Goal: Information Seeking & Learning: Learn about a topic

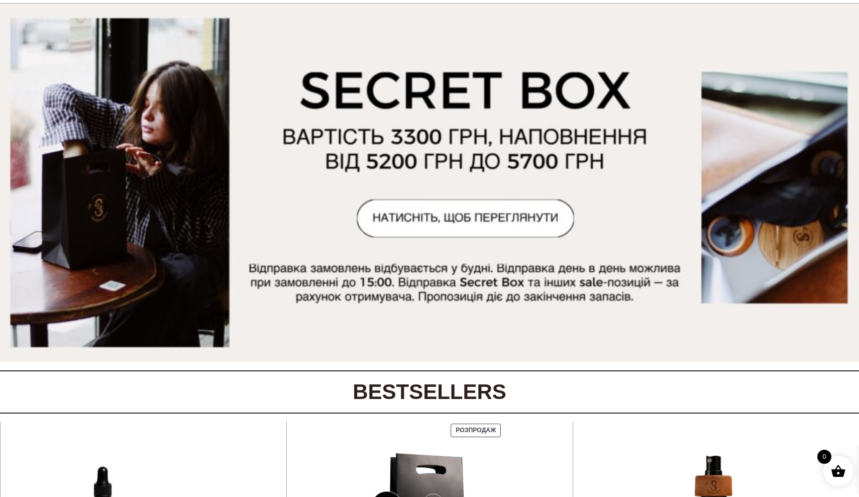
scroll to position [74, 0]
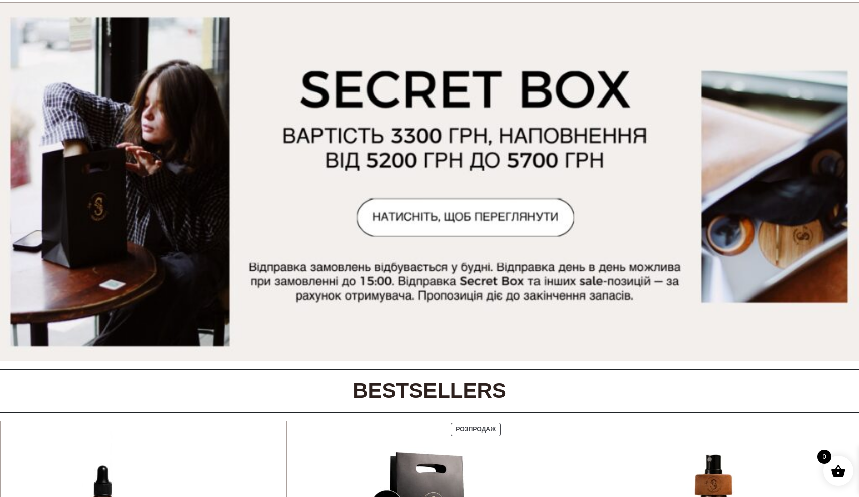
click at [381, 221] on img at bounding box center [429, 182] width 859 height 358
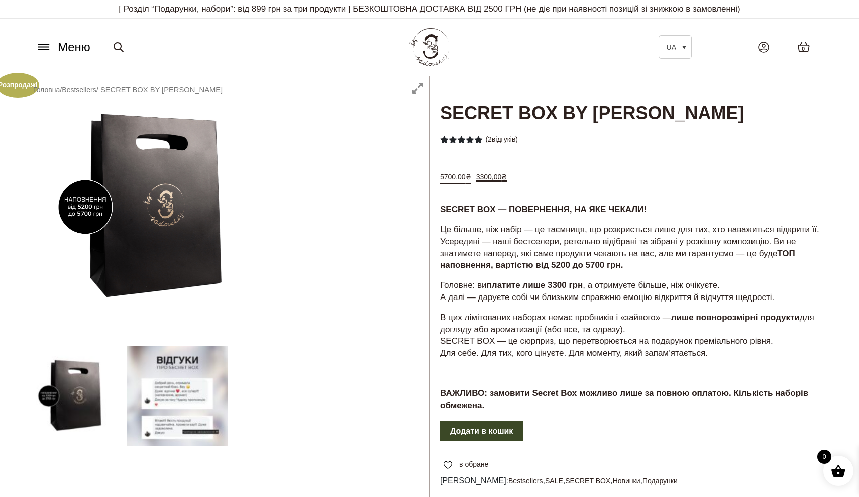
scroll to position [64, 0]
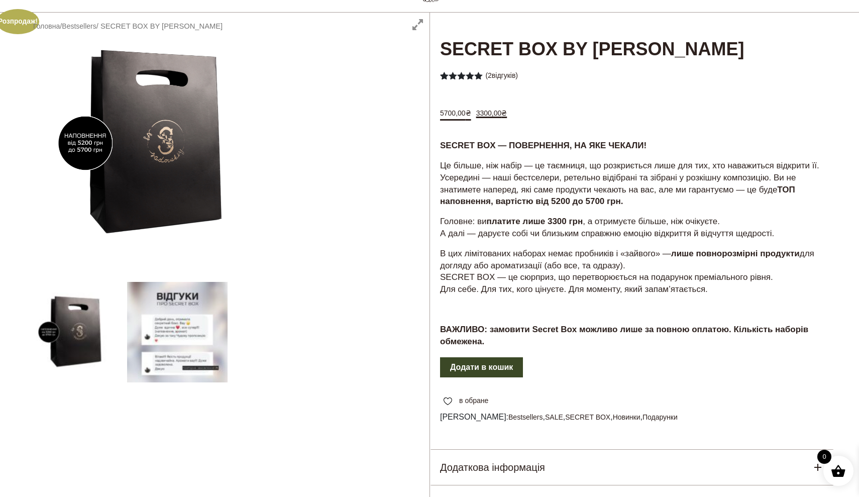
click at [554, 150] on div "SECRET BOX — ПОВЕРНЕННЯ, НА ЯКЕ ЧЕКАЛИ! Це більше, ніж набір — це таємниця, що …" at bounding box center [632, 247] width 404 height 217
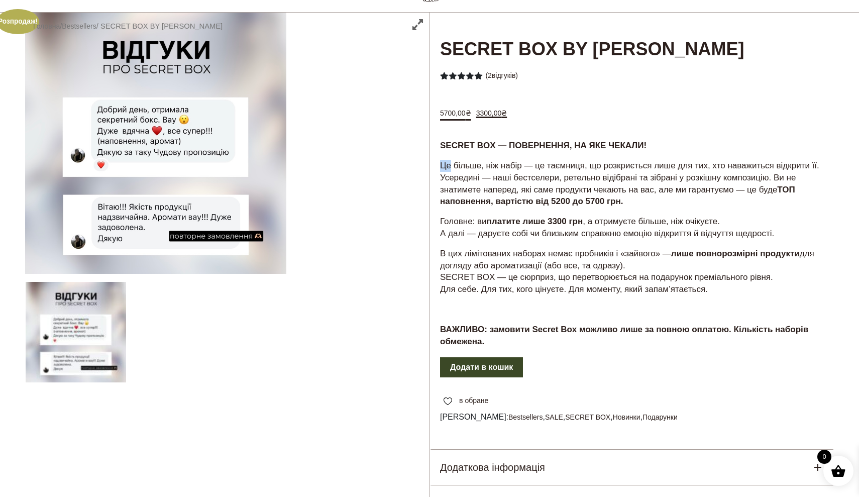
click at [554, 150] on div "SECRET BOX — ПОВЕРНЕННЯ, НА ЯКЕ ЧЕКАЛИ! Це більше, ніж набір — це таємниця, що …" at bounding box center [632, 247] width 404 height 217
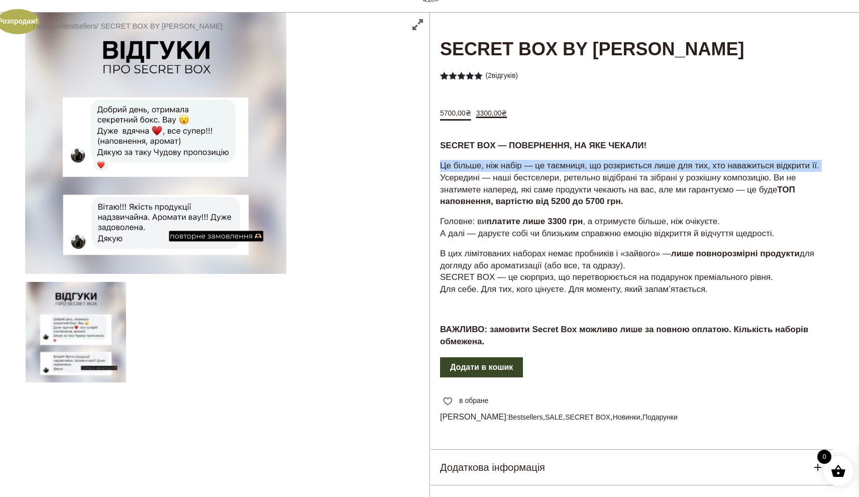
click at [595, 175] on p "Це більше, ніж набір — це таємниця, що розкриється лише для тих, хто наважиться…" at bounding box center [632, 184] width 384 height 48
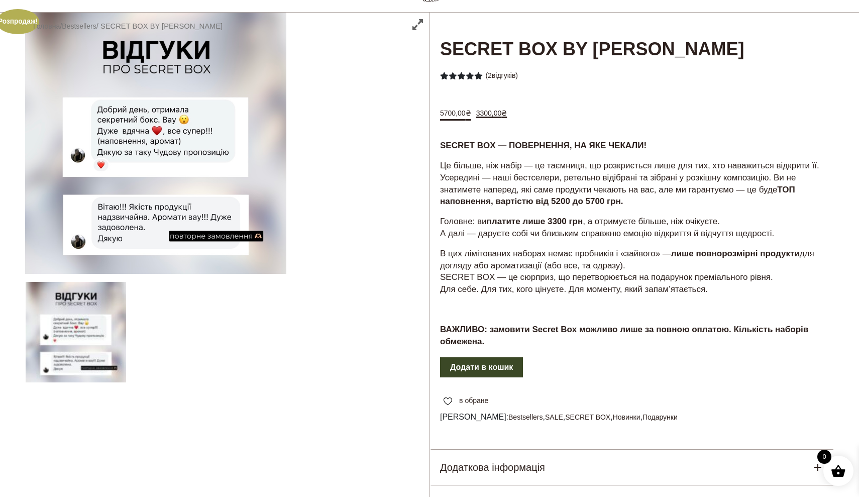
click at [595, 175] on p "Це більше, ніж набір — це таємниця, що розкриється лише для тих, хто наважиться…" at bounding box center [632, 184] width 384 height 48
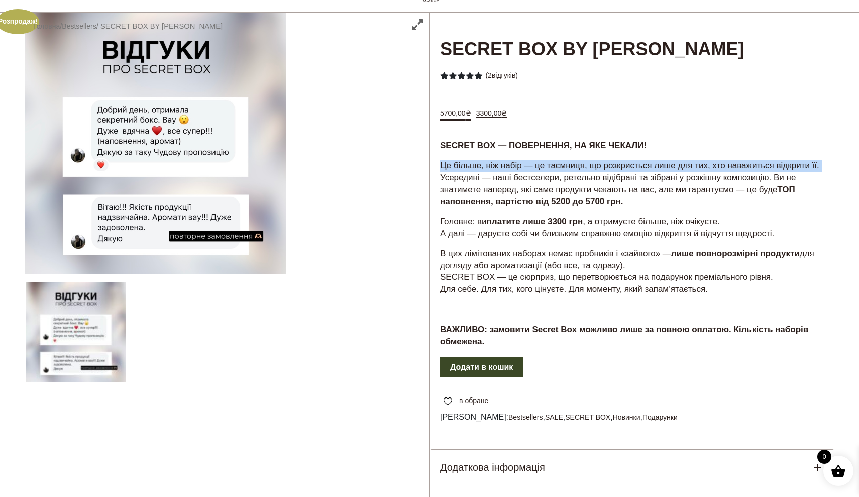
click at [637, 207] on p "Це більше, ніж набір — це таємниця, що розкриється лише для тих, хто наважиться…" at bounding box center [632, 184] width 384 height 48
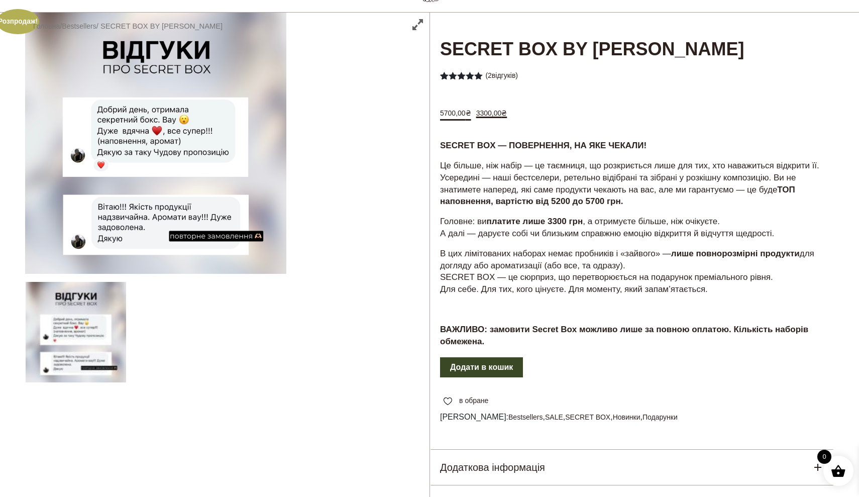
click at [637, 207] on p "Це більше, ніж набір — це таємниця, що розкриється лише для тих, хто наважиться…" at bounding box center [632, 184] width 384 height 48
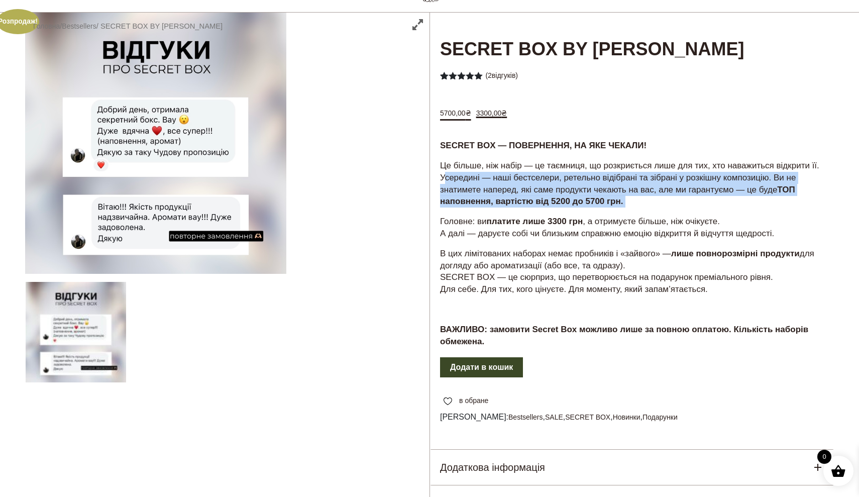
click at [598, 230] on p "Головне: ви платите лише 3300 грн , а отримуєте більше, ніж очікуєте. А далі — …" at bounding box center [632, 227] width 384 height 24
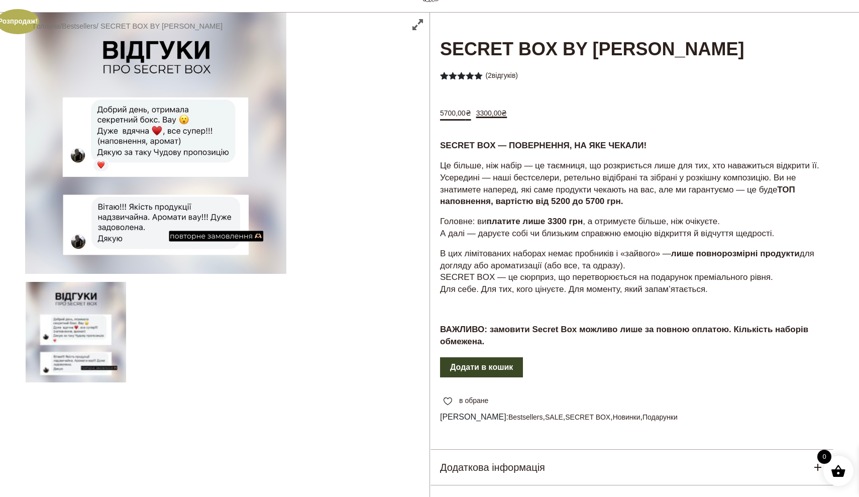
click at [598, 230] on p "Головне: ви платите лише 3300 грн , а отримуєте більше, ніж очікуєте. А далі — …" at bounding box center [632, 227] width 384 height 24
click at [599, 206] on strong "ТОП наповнення, вартістю від 5200 до 5700 грн." at bounding box center [617, 196] width 355 height 22
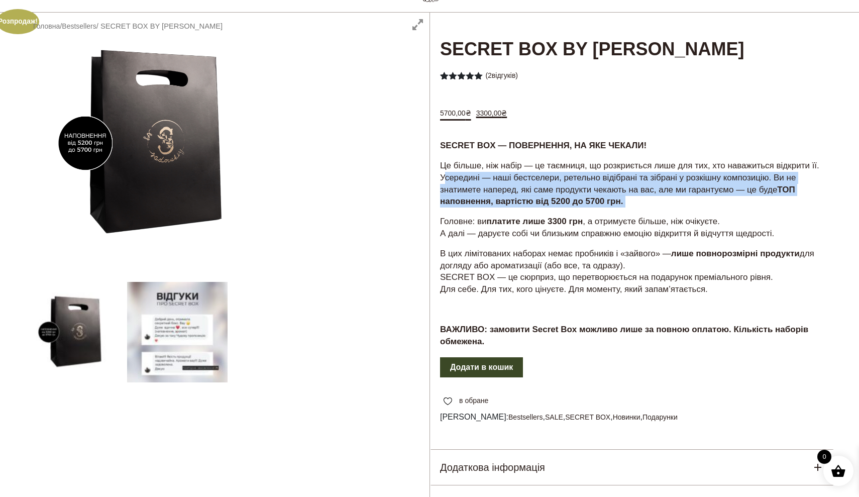
click at [553, 207] on p "Це більше, ніж набір — це таємниця, що розкриється лише для тих, хто наважиться…" at bounding box center [632, 184] width 384 height 48
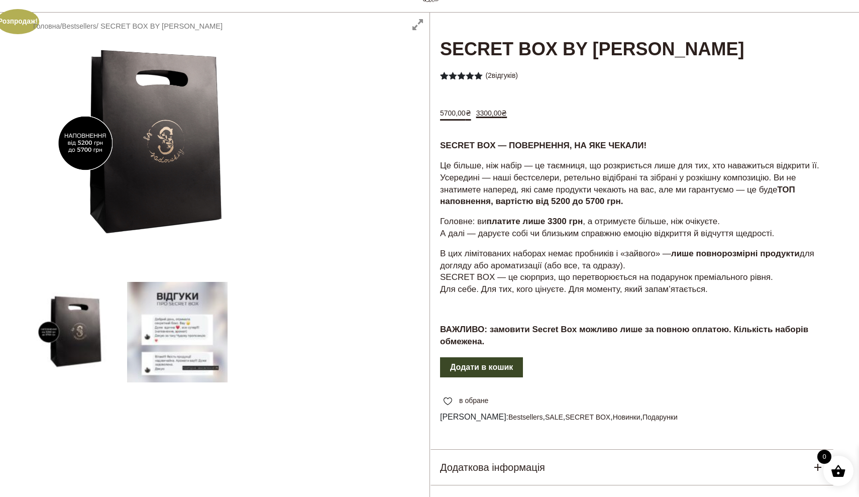
click at [553, 207] on p "Це більше, ніж набір — це таємниця, що розкриється лише для тих, хто наважиться…" at bounding box center [632, 184] width 384 height 48
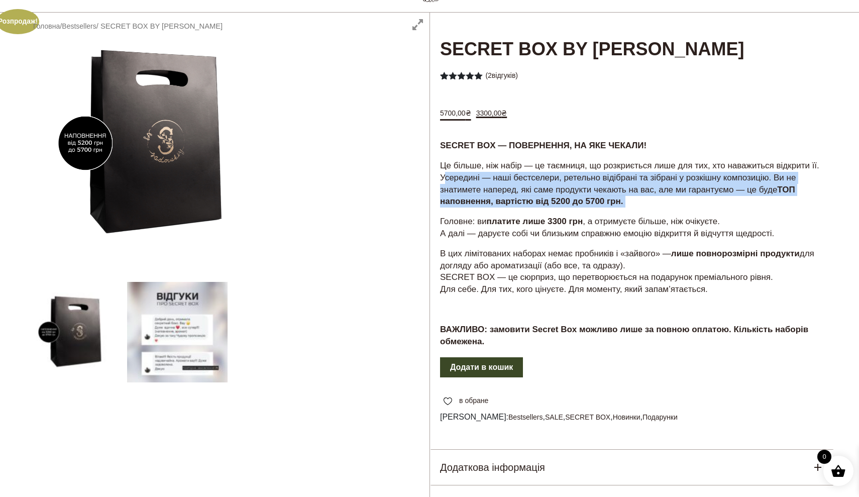
click at [554, 189] on p "Це більше, ніж набір — це таємниця, що розкриється лише для тих, хто наважиться…" at bounding box center [632, 184] width 384 height 48
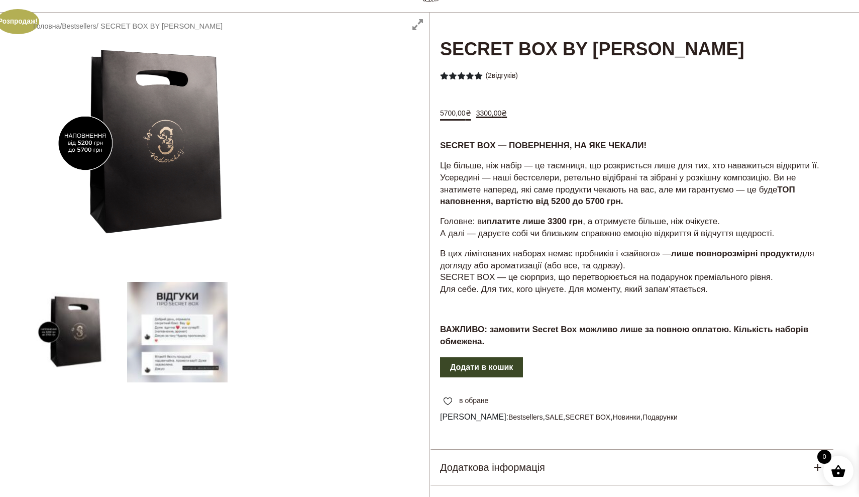
click at [554, 189] on p "Це більше, ніж набір — це таємниця, що розкриється лише для тих, хто наважиться…" at bounding box center [632, 184] width 384 height 48
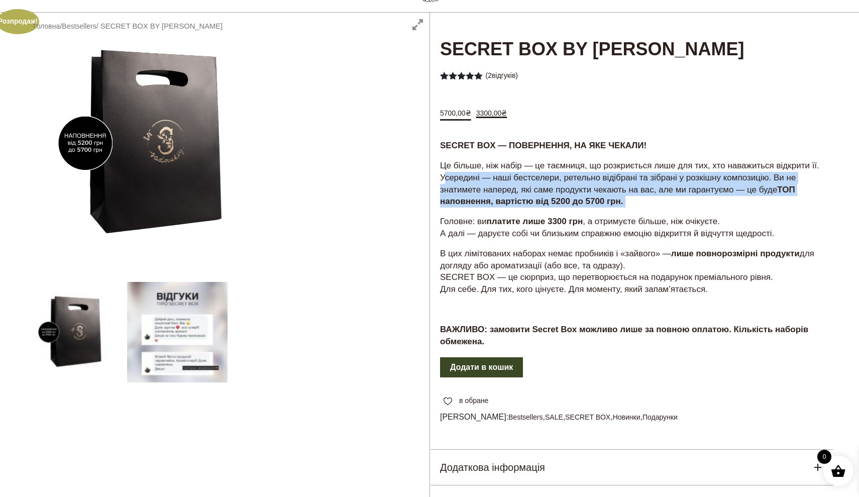
click at [582, 216] on div "SECRET BOX — ПОВЕРНЕННЯ, НА ЯКЕ ЧЕКАЛИ! Це більше, ніж набір — це таємниця, що …" at bounding box center [632, 247] width 404 height 217
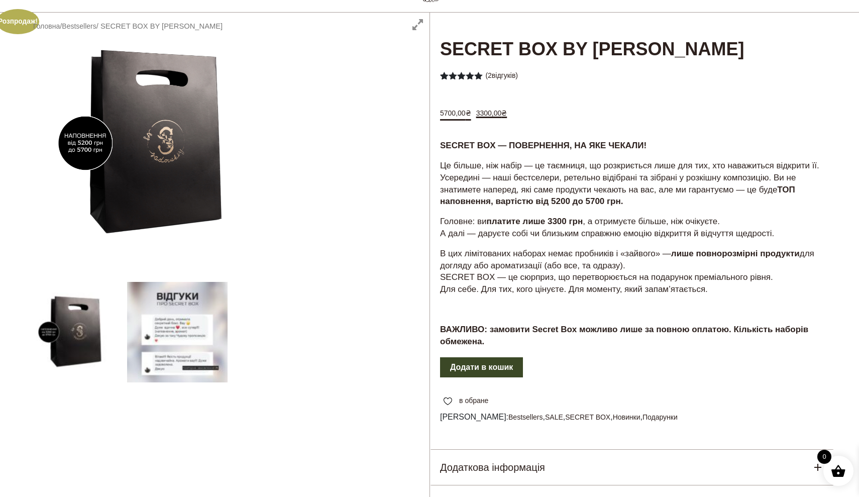
click at [582, 216] on div "SECRET BOX — ПОВЕРНЕННЯ, НА ЯКЕ ЧЕКАЛИ! Це більше, ніж набір — це таємниця, що …" at bounding box center [632, 247] width 404 height 217
click at [612, 240] on p "Головне: ви платите лише 3300 грн , а отримуєте більше, ніж очікуєте. А далі — …" at bounding box center [632, 227] width 384 height 24
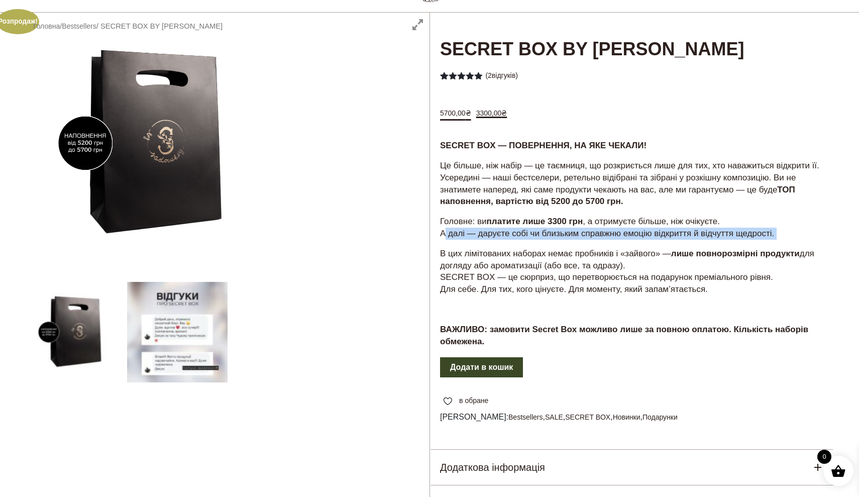
click at [612, 240] on p "Головне: ви платите лише 3300 грн , а отримуєте більше, ніж очікуєте. А далі — …" at bounding box center [632, 227] width 384 height 24
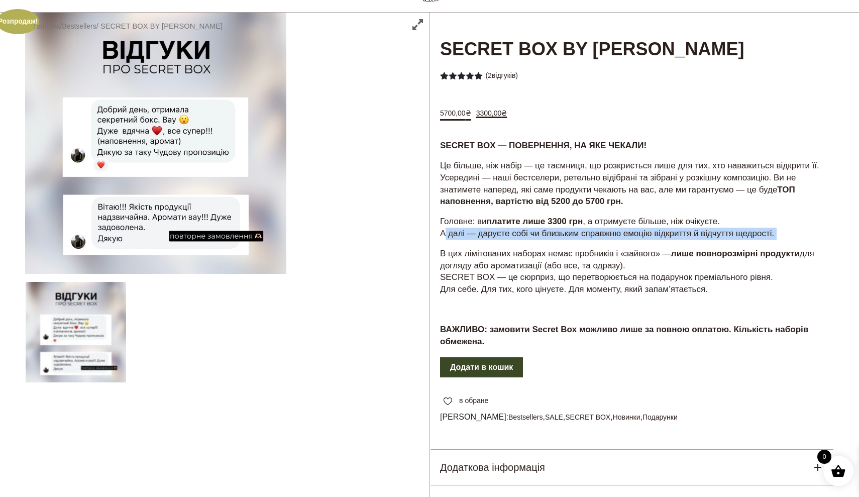
click at [585, 236] on p "Головне: ви платите лише 3300 грн , а отримуєте більше, ніж очікуєте. А далі — …" at bounding box center [632, 227] width 384 height 24
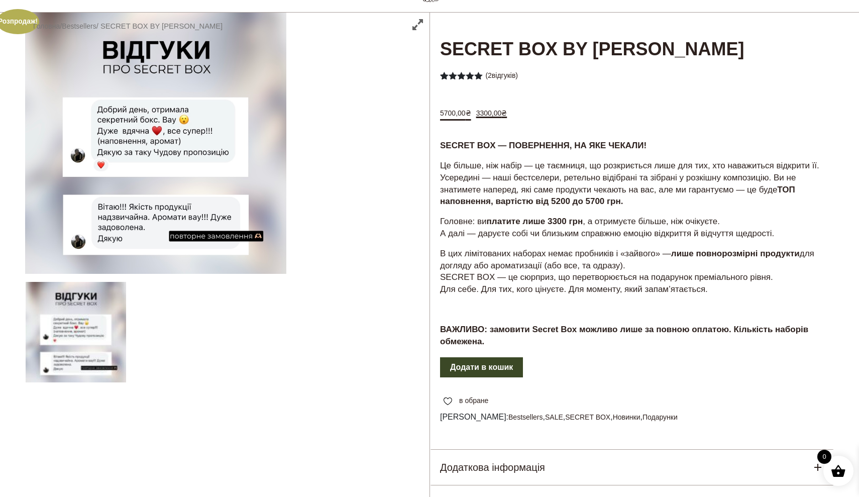
click at [635, 257] on p "В цих лімітованих наборах немає пробників і «зайвого» — лише повнорозмірні прод…" at bounding box center [632, 272] width 384 height 48
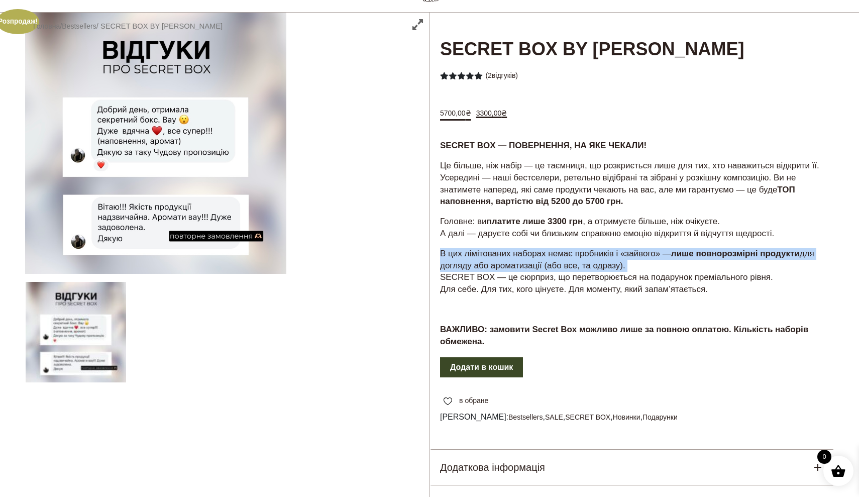
click at [568, 240] on p "Головне: ви платите лише 3300 грн , а отримуєте більше, ніж очікуєте. А далі — …" at bounding box center [632, 227] width 384 height 24
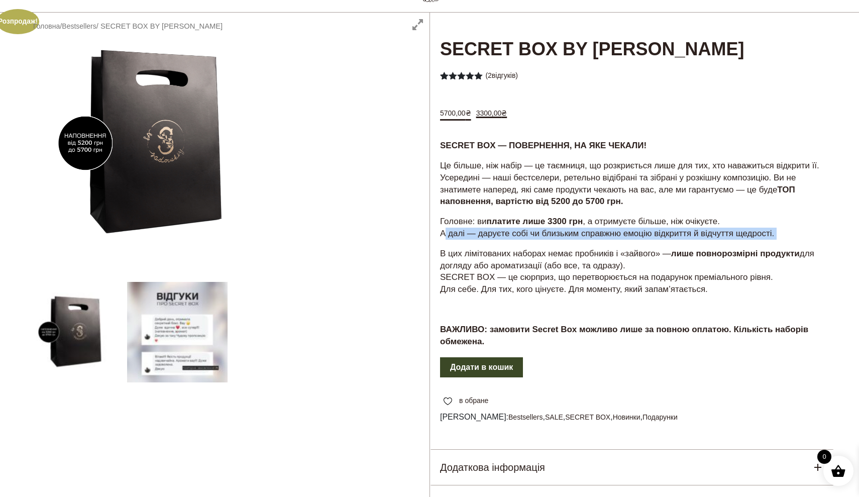
click at [583, 272] on p "В цих лімітованих наборах немає пробників і «зайвого» — лише повнорозмірні прод…" at bounding box center [632, 272] width 384 height 48
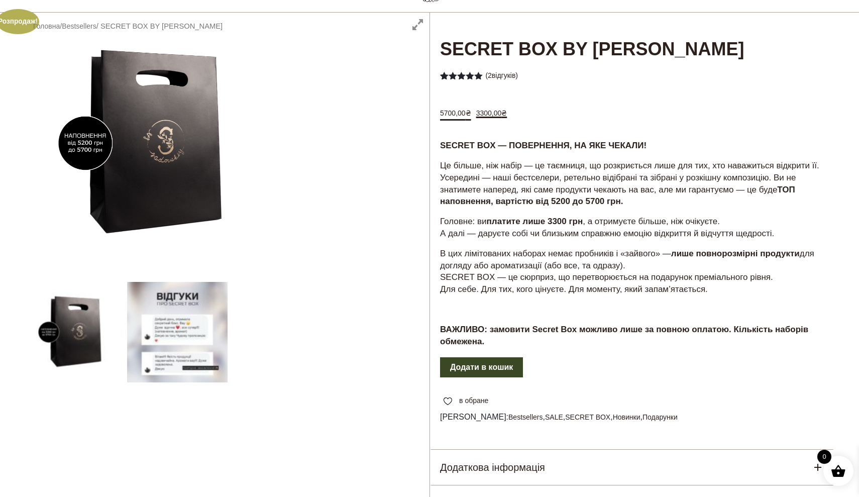
click at [583, 272] on p "В цих лімітованих наборах немає пробників і «зайвого» — лише повнорозмірні прод…" at bounding box center [632, 272] width 384 height 48
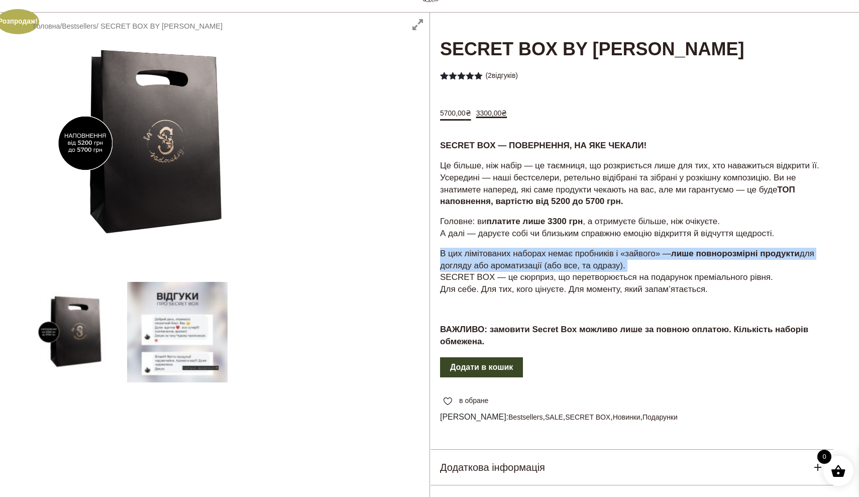
click at [596, 289] on p "В цих лімітованих наборах немає пробників і «зайвого» — лише повнорозмірні прод…" at bounding box center [632, 272] width 384 height 48
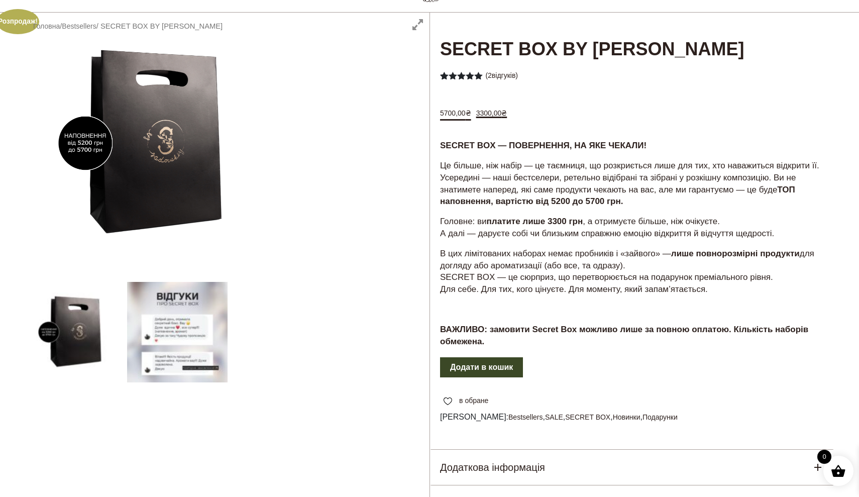
click at [596, 289] on p "В цих лімітованих наборах немає пробників і «зайвого» — лише повнорозмірні прод…" at bounding box center [632, 272] width 384 height 48
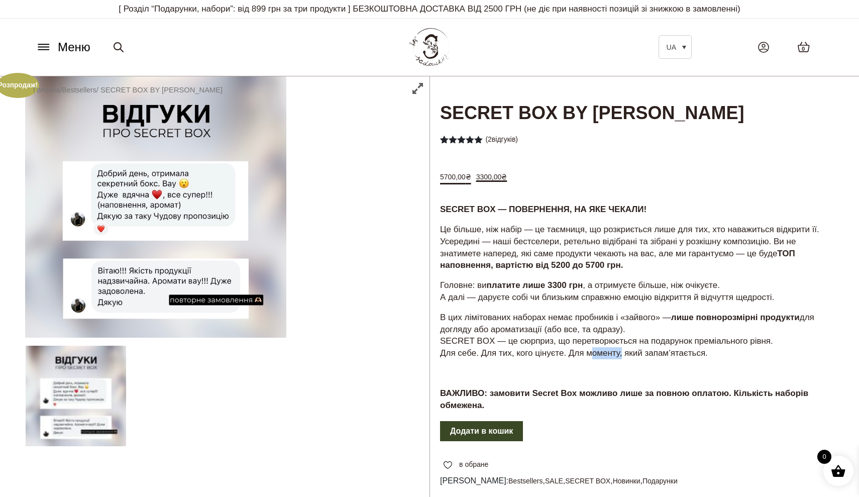
scroll to position [0, 0]
click at [33, 52] on button "Меню" at bounding box center [63, 47] width 61 height 19
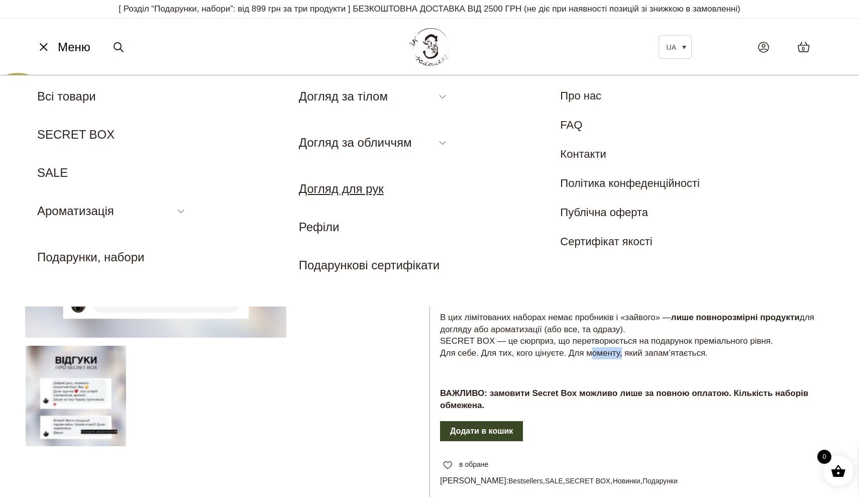
click at [365, 186] on link "Догляд для рук" at bounding box center [341, 189] width 85 height 14
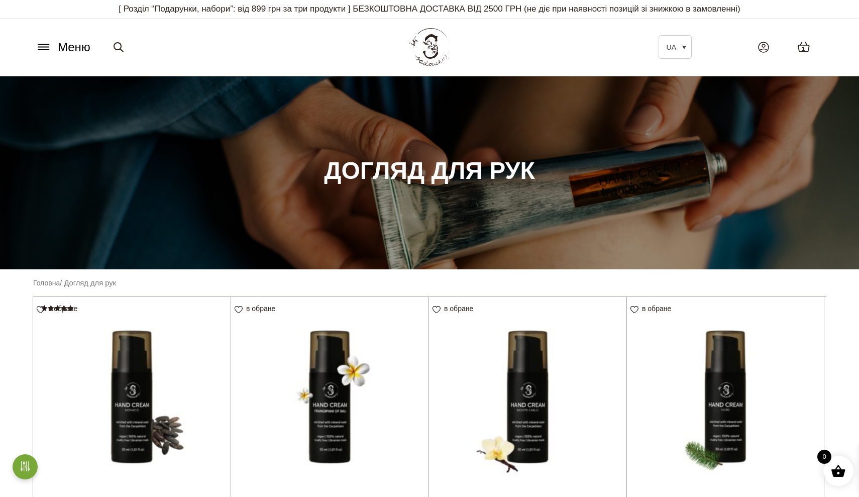
click at [59, 43] on span "Меню" at bounding box center [74, 47] width 33 height 18
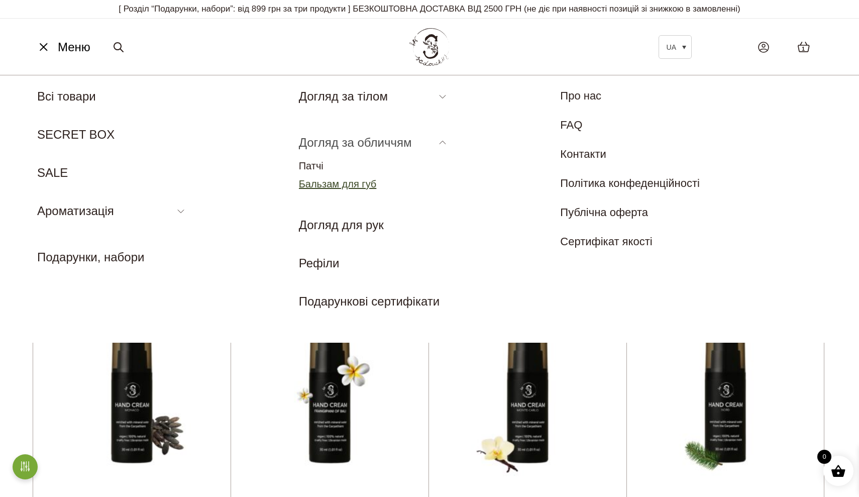
click at [316, 185] on link "Бальзам для губ" at bounding box center [338, 183] width 78 height 11
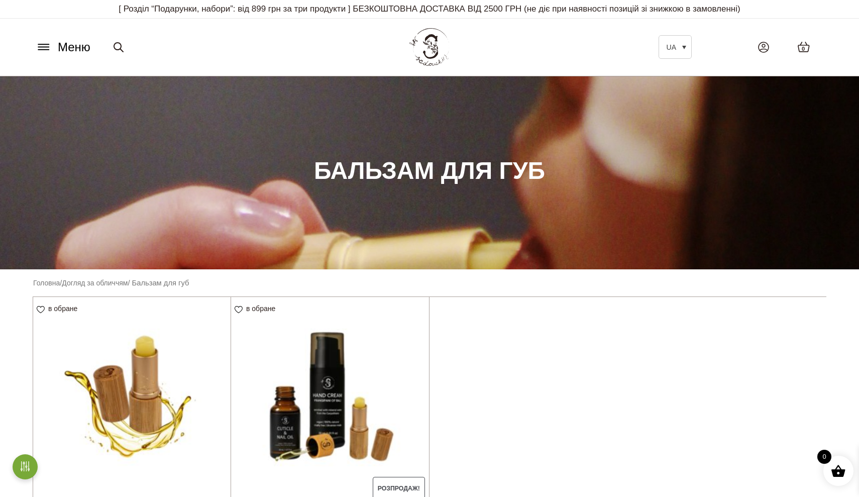
click at [50, 55] on button "Меню" at bounding box center [63, 47] width 61 height 19
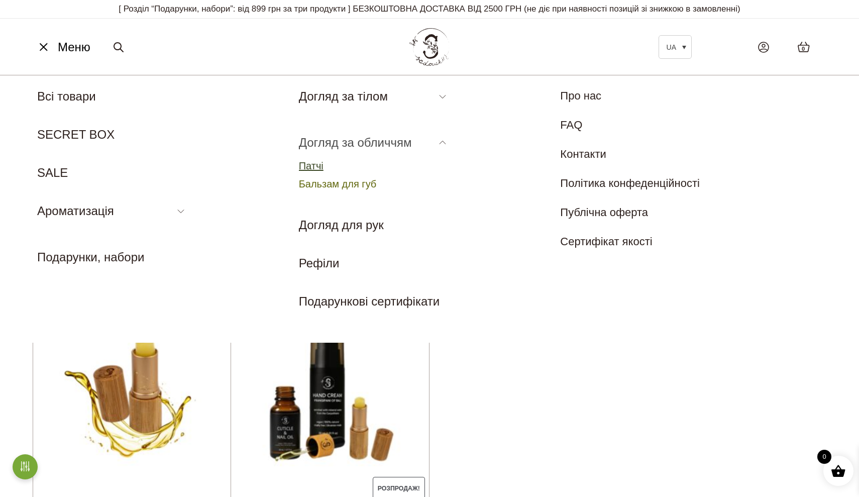
click at [315, 167] on link "Патчі" at bounding box center [311, 165] width 25 height 11
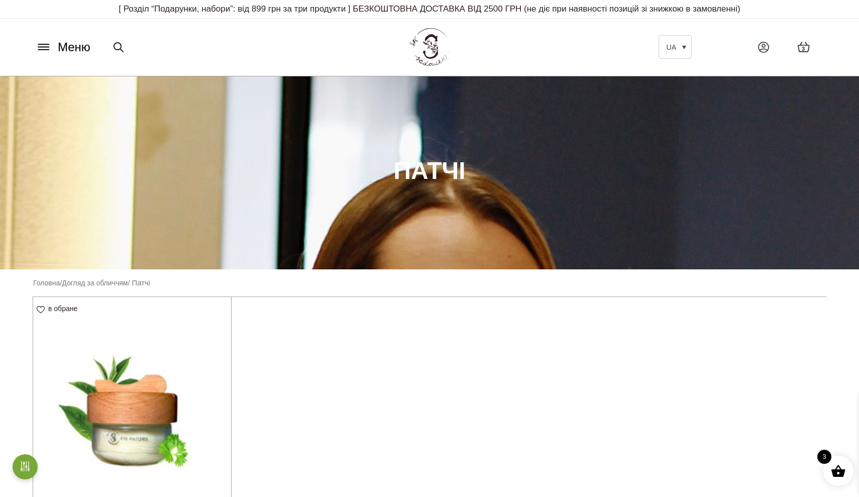
scroll to position [143, 0]
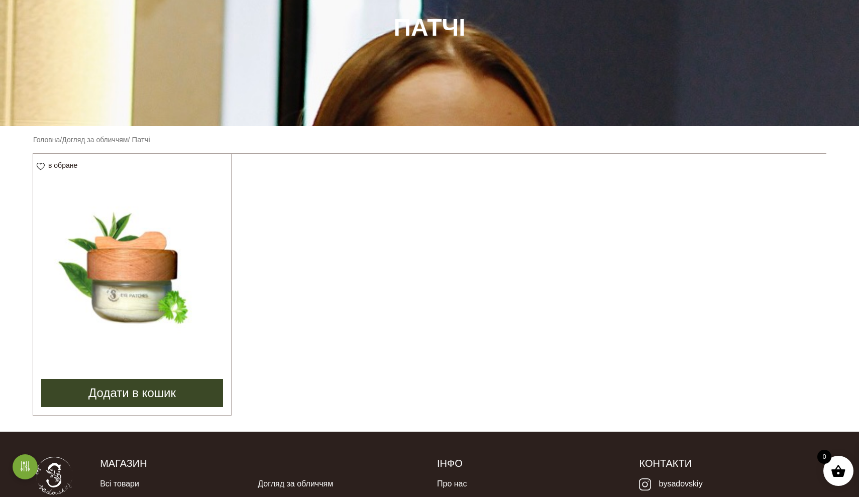
click at [131, 241] on img at bounding box center [132, 253] width 198 height 198
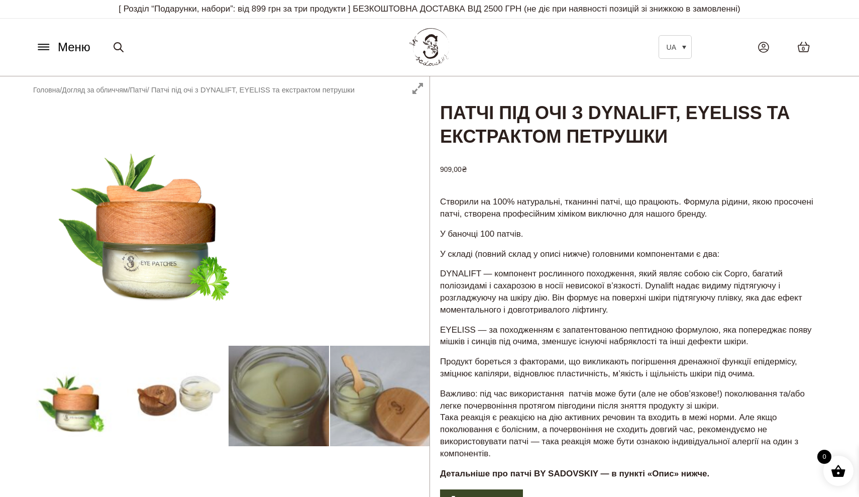
click at [180, 395] on div at bounding box center [227, 382] width 404 height 613
click at [256, 398] on div at bounding box center [227, 382] width 404 height 613
click at [377, 389] on div at bounding box center [227, 382] width 404 height 613
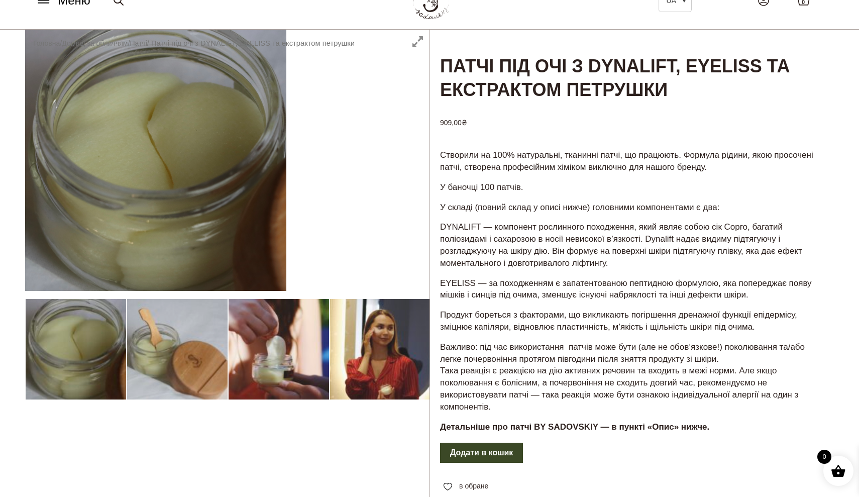
scroll to position [46, 0]
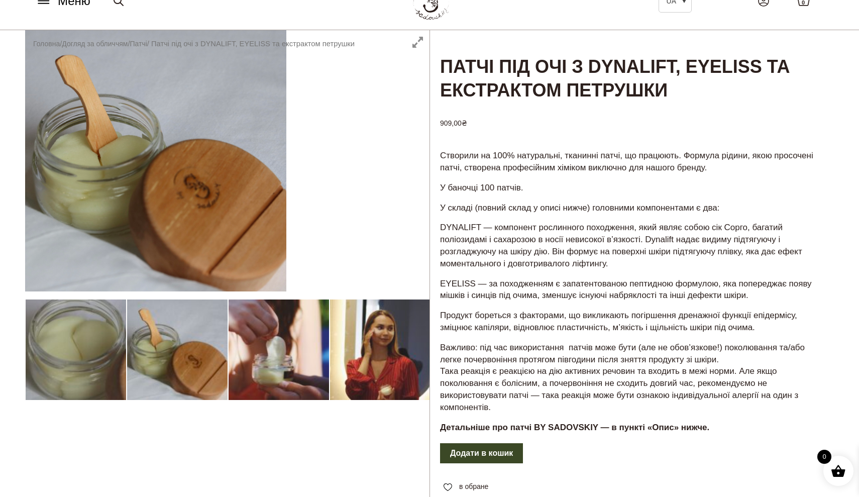
click at [378, 359] on div at bounding box center [227, 336] width 404 height 613
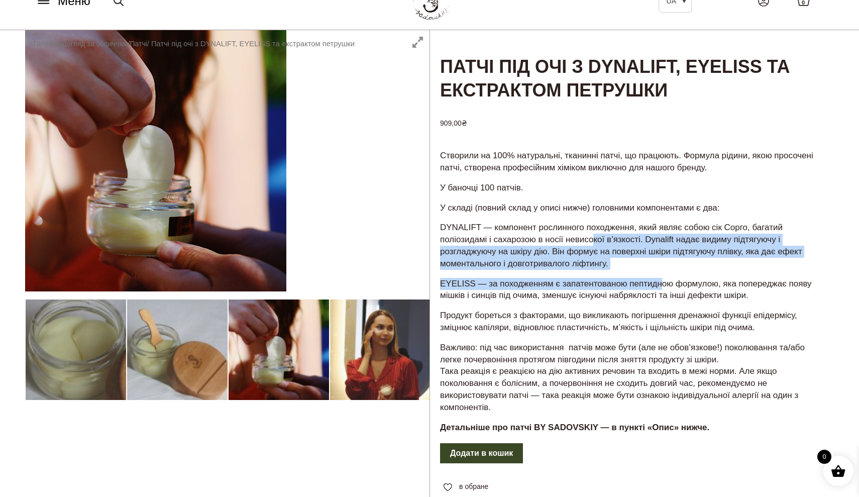
drag, startPoint x: 595, startPoint y: 231, endPoint x: 665, endPoint y: 276, distance: 82.6
click at [665, 276] on div "Створили на 100% натуральні, тканинні патчі, що працюють. Формула рідини, якою …" at bounding box center [632, 295] width 404 height 293
click at [662, 278] on p "EYELISS — за походженням є запатентованою пептидною формулою, яка попереджає по…" at bounding box center [632, 290] width 384 height 24
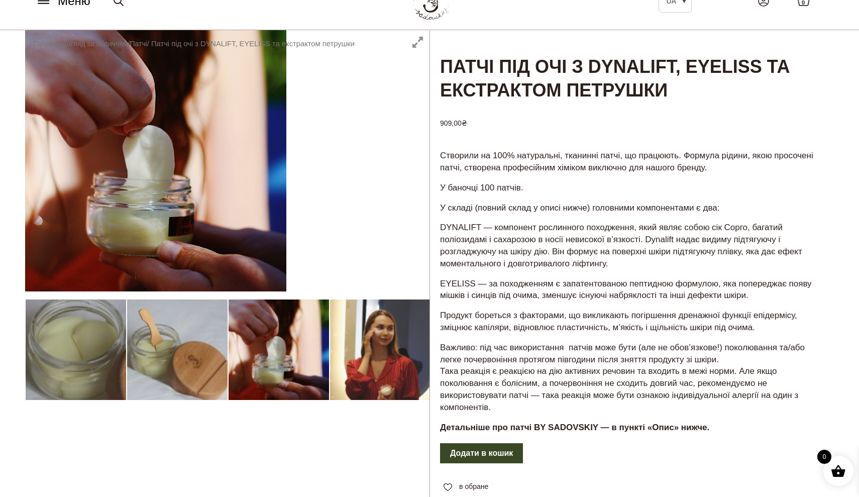
click at [662, 278] on p "EYELISS — за походженням є запатентованою пептидною формулою, яка попереджає по…" at bounding box center [632, 290] width 384 height 24
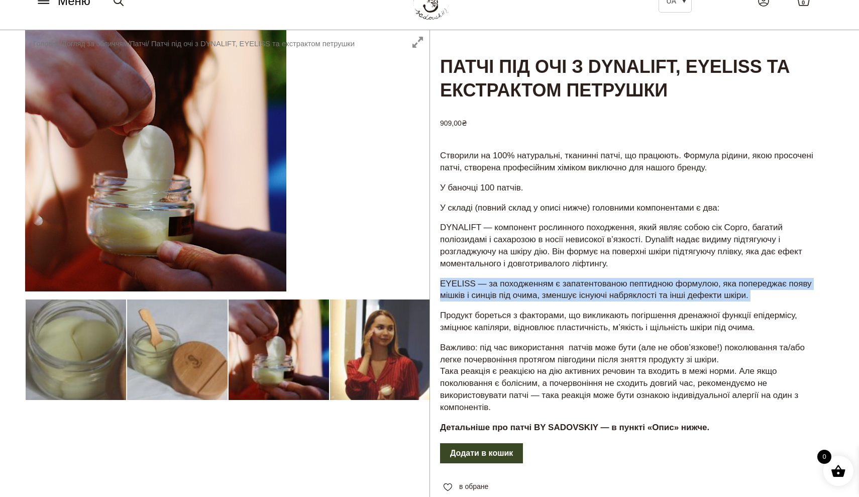
click at [584, 293] on p "EYELISS — за походженням є запатентованою пептидною формулою, яка попереджає по…" at bounding box center [632, 290] width 384 height 24
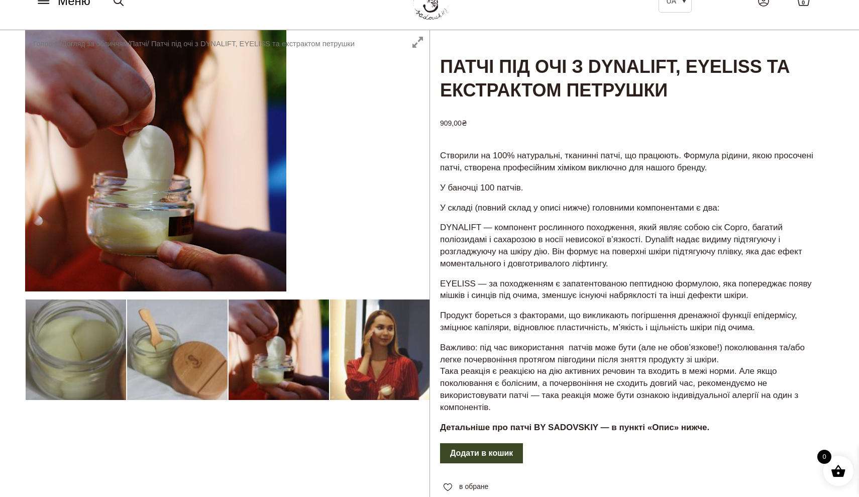
click at [584, 293] on p "EYELISS — за походженням є запатентованою пептидною формулою, яка попереджає по…" at bounding box center [632, 290] width 384 height 24
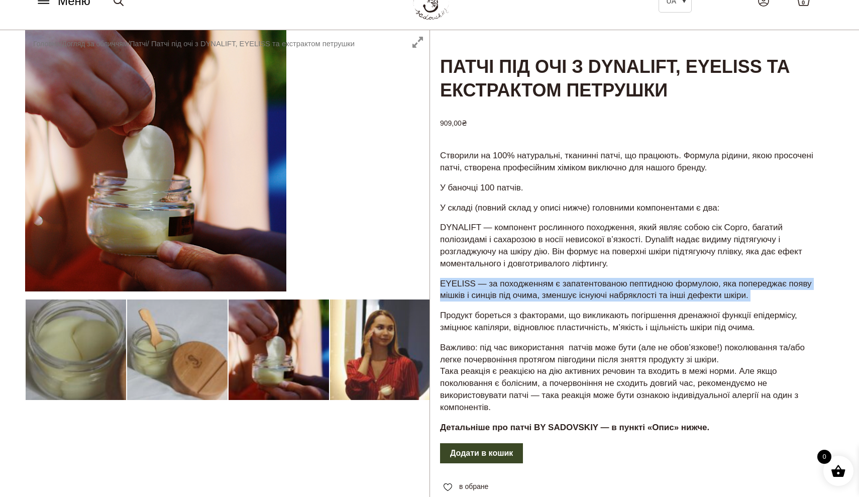
click at [563, 240] on p "DYNALIFT — компонент рослинного походження, який являє собою сік Сорго, багатий…" at bounding box center [632, 245] width 384 height 48
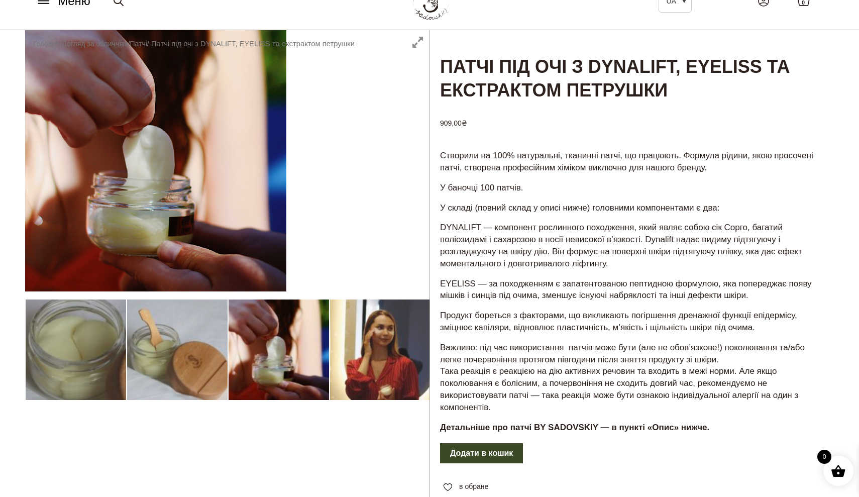
click at [563, 240] on p "DYNALIFT — компонент рослинного походження, який являє собою сік Сорго, багатий…" at bounding box center [632, 245] width 384 height 48
click at [526, 241] on p "DYNALIFT — компонент рослинного походження, який являє собою сік Сорго, багатий…" at bounding box center [632, 245] width 384 height 48
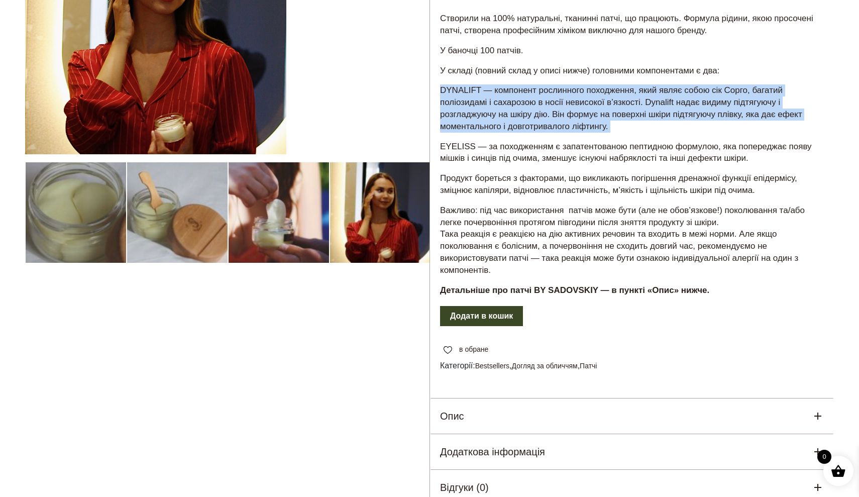
scroll to position [198, 0]
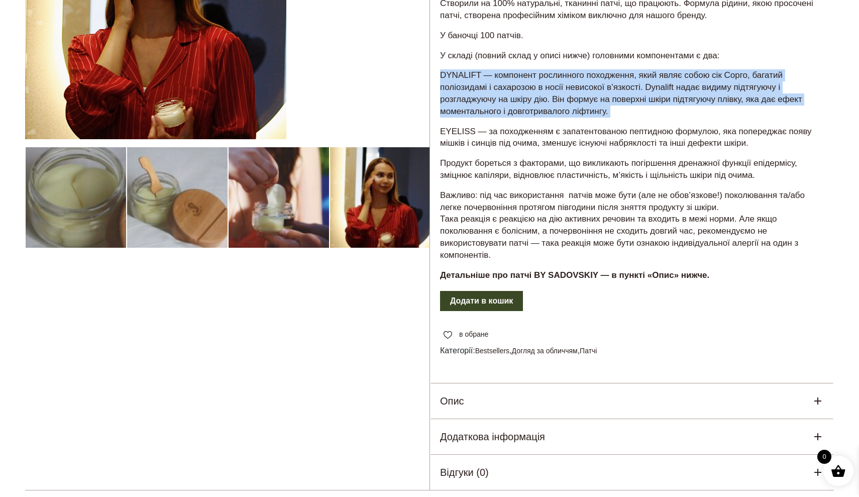
click at [532, 270] on strong "Детальніше про патчі BY SADOVSKIY — в пункті «Опис» нижче." at bounding box center [574, 275] width 269 height 10
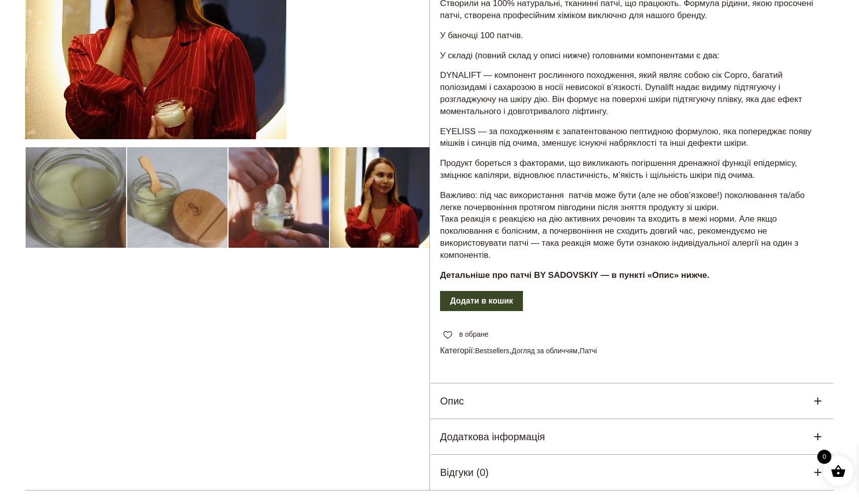
click at [532, 270] on strong "Детальніше про патчі BY SADOVSKIY — в пункті «Опис» нижче." at bounding box center [574, 275] width 269 height 10
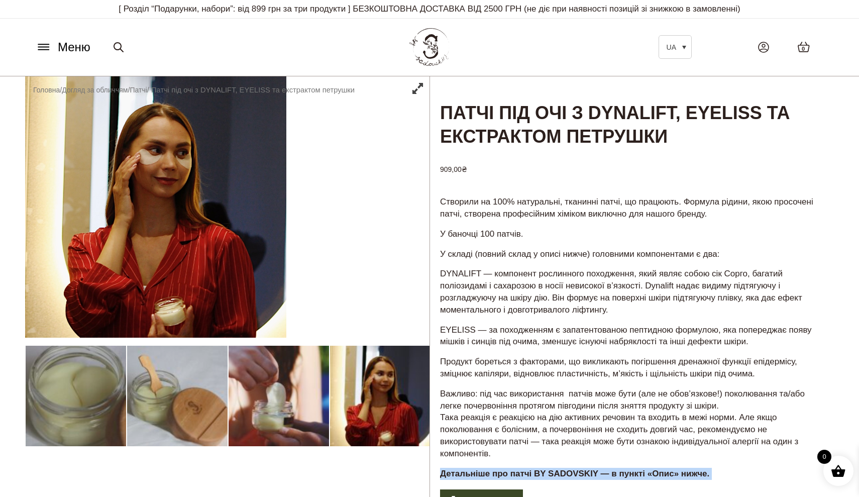
scroll to position [0, 0]
click at [59, 51] on span "Меню" at bounding box center [74, 47] width 33 height 18
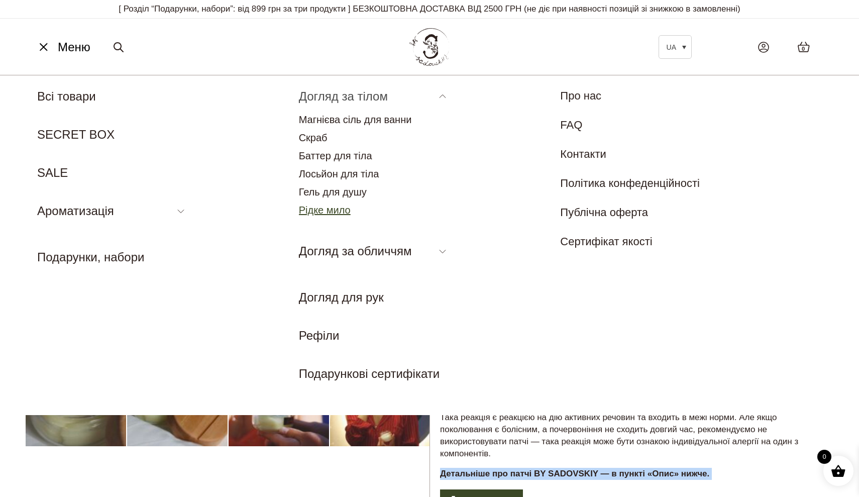
click at [336, 207] on link "Рідке мило" at bounding box center [325, 209] width 52 height 11
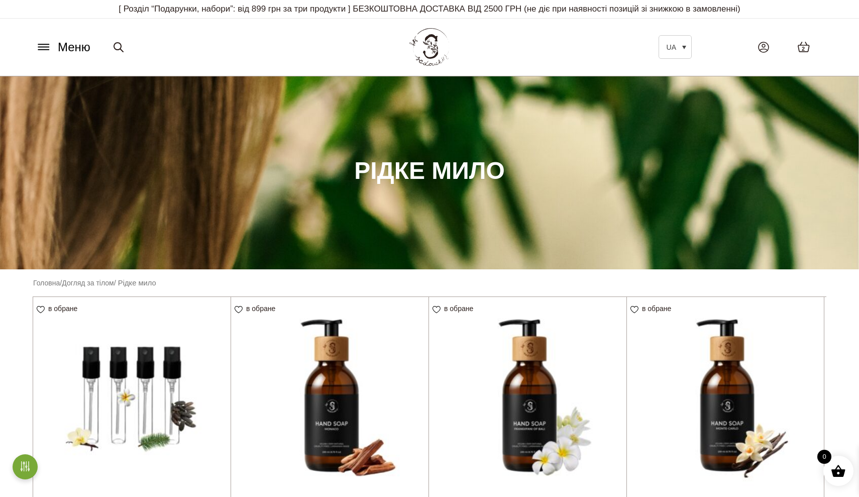
click at [55, 38] on button "Меню" at bounding box center [63, 47] width 61 height 19
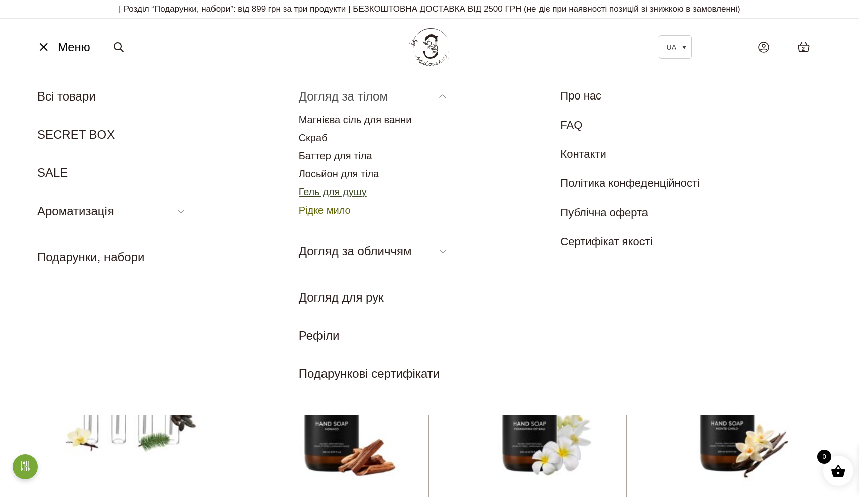
click at [337, 187] on link "Гель для душу" at bounding box center [333, 191] width 68 height 11
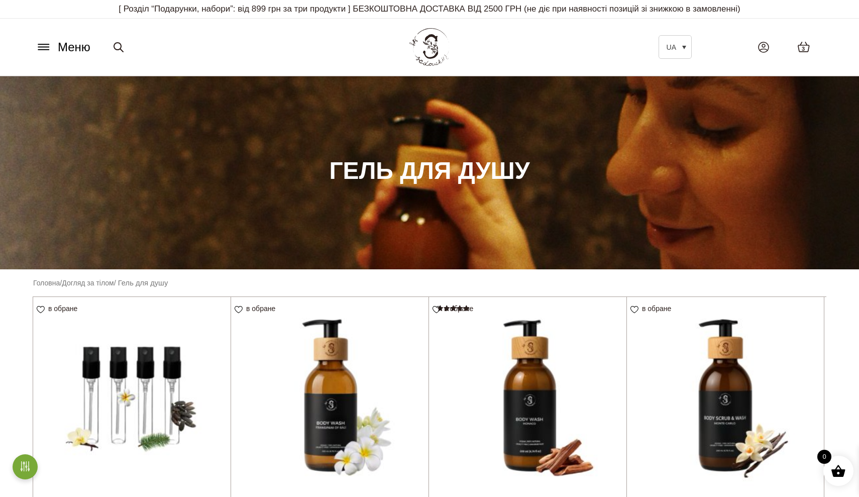
click at [43, 54] on button "Меню" at bounding box center [63, 47] width 61 height 19
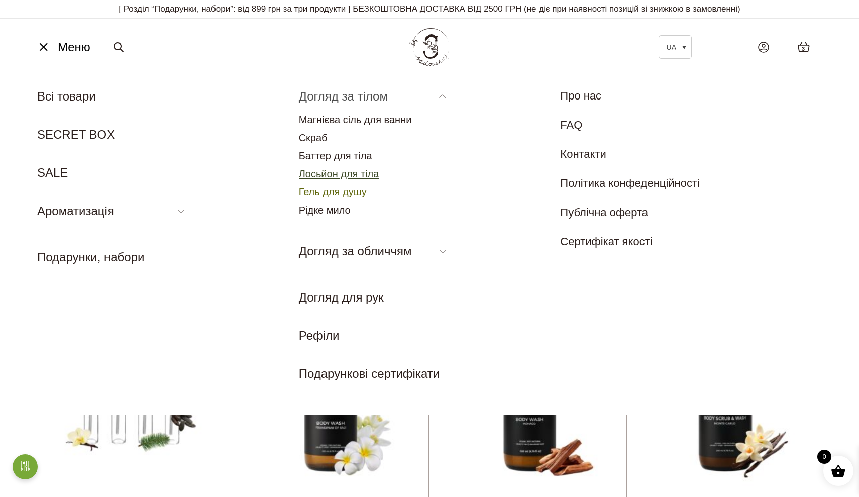
click at [341, 175] on link "Лосьйон для тіла" at bounding box center [339, 173] width 80 height 11
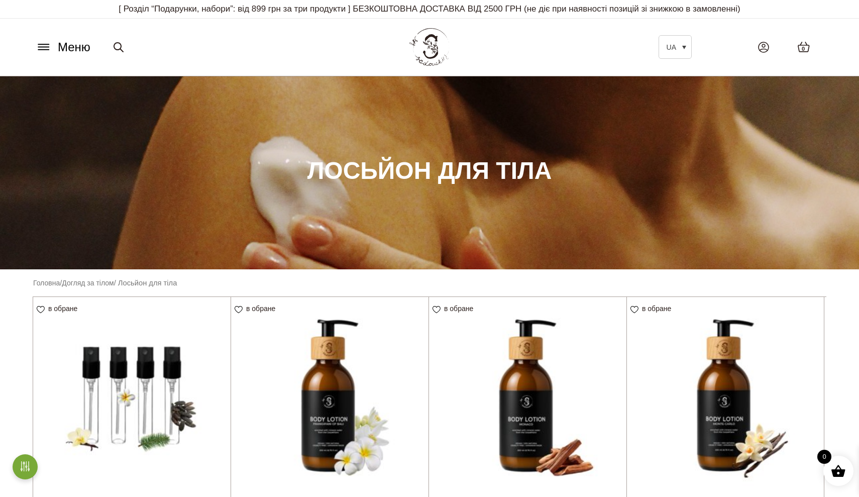
click at [54, 47] on button "Меню" at bounding box center [63, 47] width 61 height 19
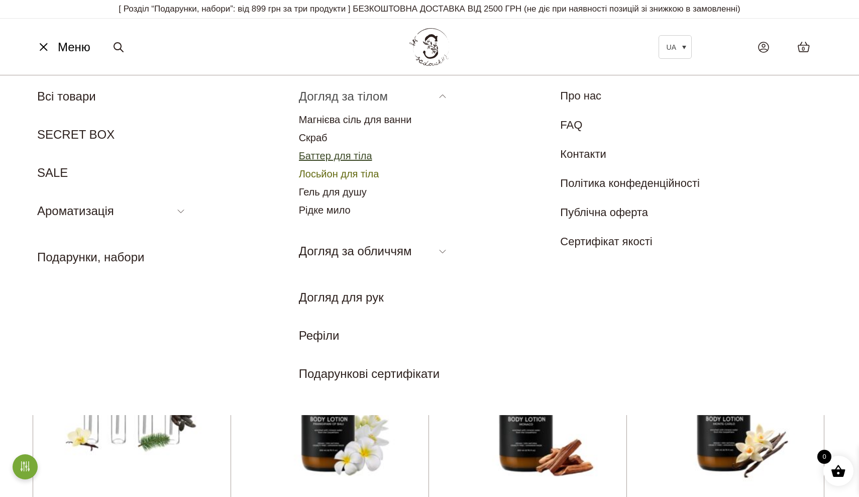
click at [326, 155] on link "Баттер для тіла" at bounding box center [335, 155] width 73 height 11
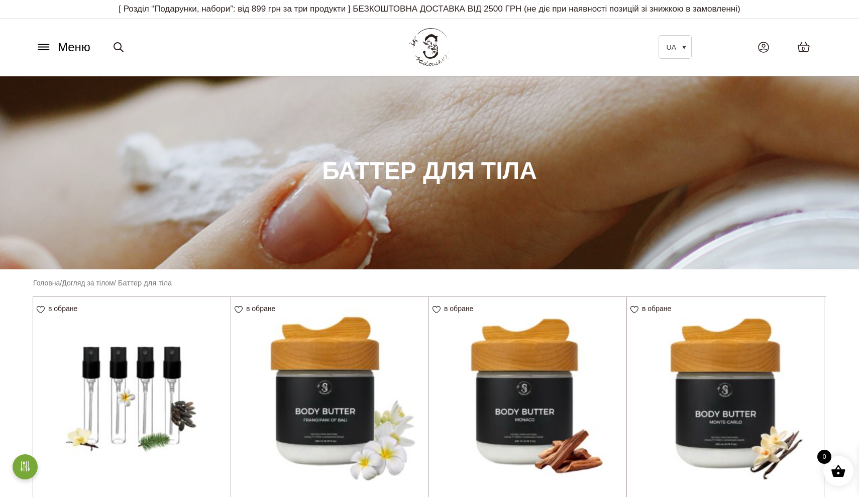
click at [28, 53] on div "Меню UA Всі товари SECRET BOX SALE Ароматизація Аромадифузор Спрей для текстилю…" at bounding box center [193, 47] width 337 height 19
click at [43, 50] on icon at bounding box center [44, 47] width 16 height 11
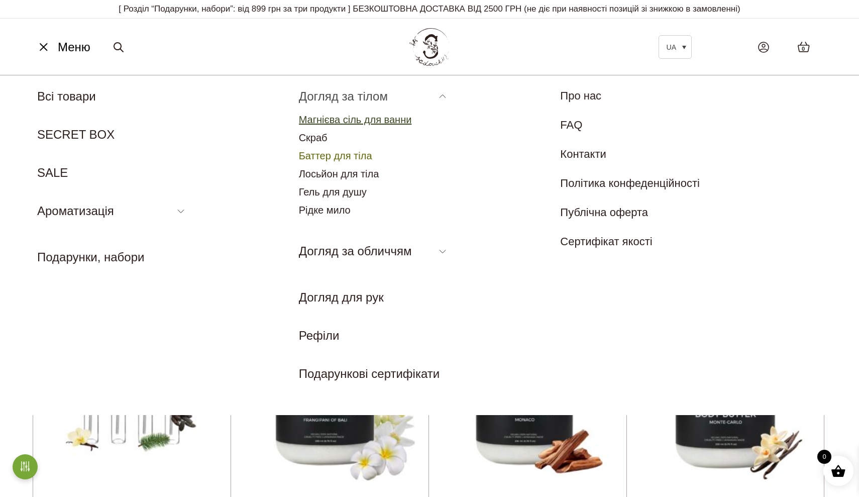
click at [318, 116] on link "Магнієва сіль для ванни" at bounding box center [355, 119] width 113 height 11
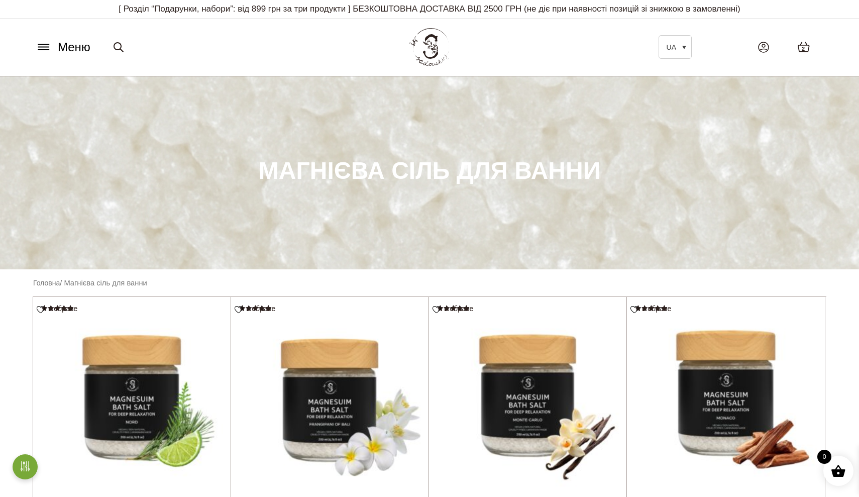
click at [62, 58] on div "Меню UA Всі товари SECRET BOX SALE Ароматизація Аромадифузор Спрей для текстилю…" at bounding box center [429, 47] width 808 height 46
click at [62, 54] on span "Меню" at bounding box center [74, 47] width 33 height 18
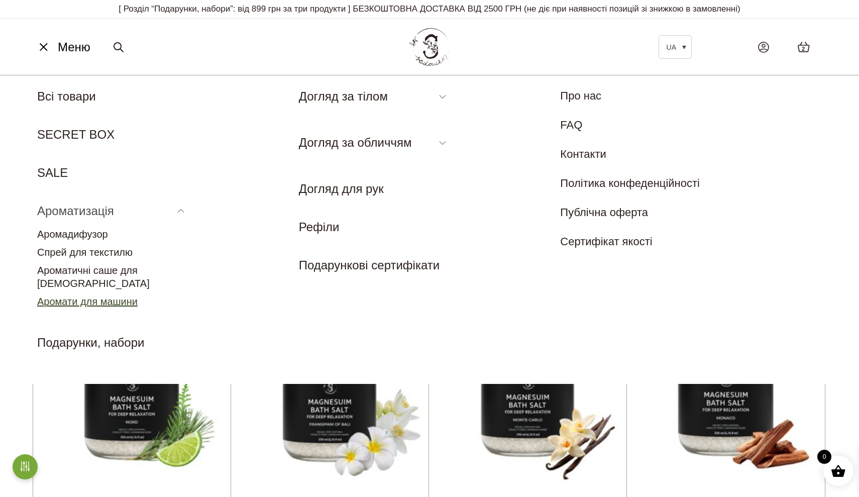
click at [112, 296] on link "Аромати для машини" at bounding box center [87, 301] width 100 height 11
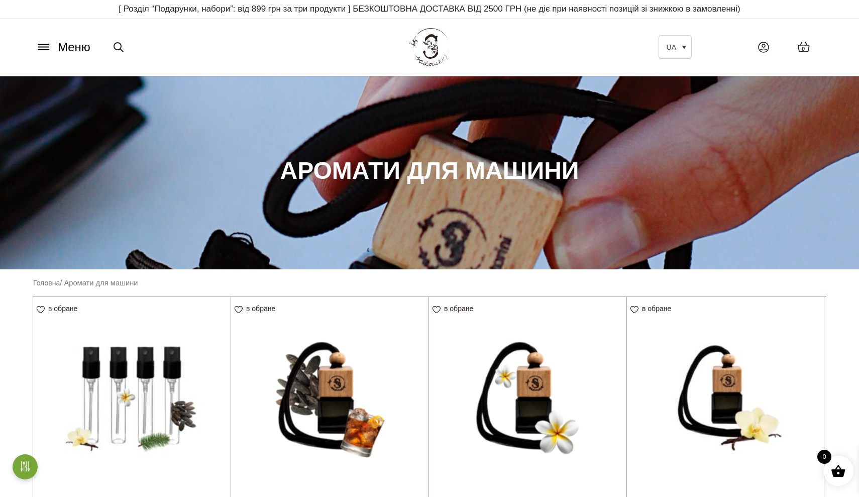
click at [70, 36] on div "Меню UA EN Всі товари SECRET BOX SALE Ароматизація Аромадифузор Спрей для текст…" at bounding box center [429, 47] width 808 height 46
click at [73, 43] on span "Меню" at bounding box center [74, 47] width 33 height 18
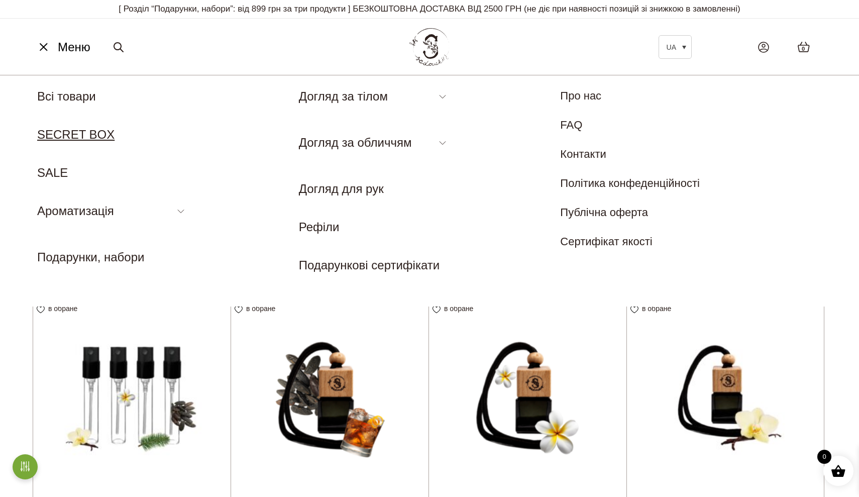
click at [75, 137] on link "SECRET BOX" at bounding box center [75, 135] width 77 height 14
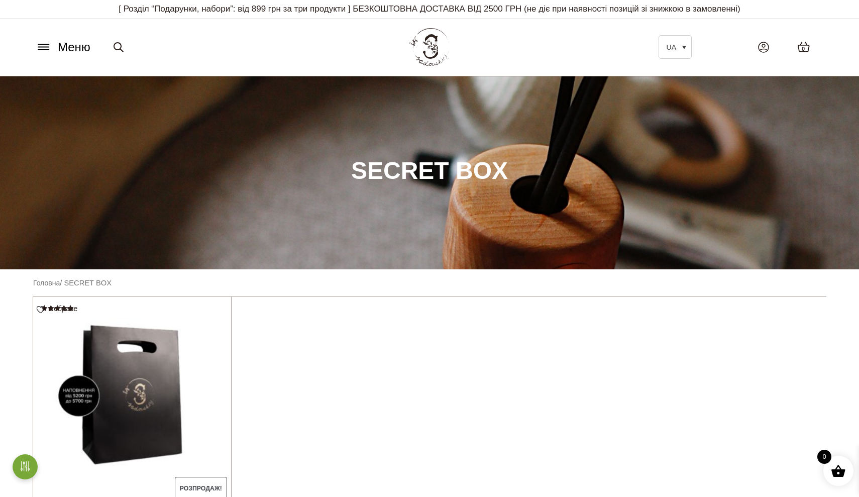
click at [50, 45] on icon at bounding box center [44, 47] width 16 height 11
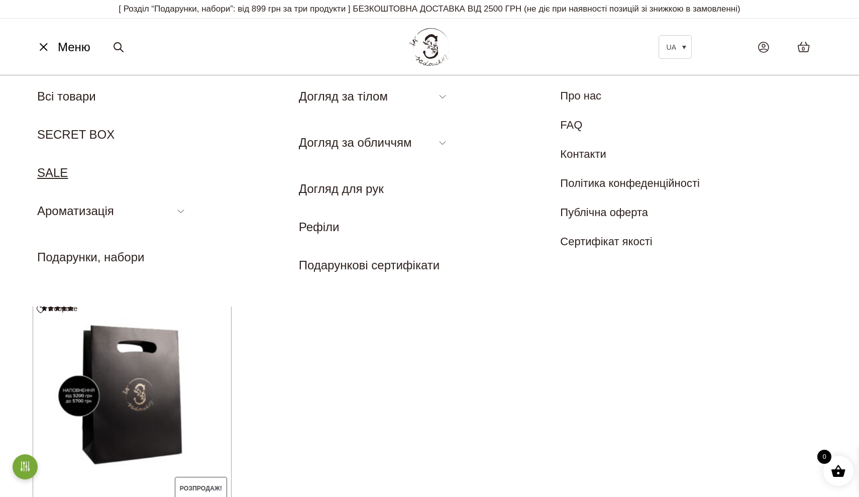
click at [53, 175] on link "SALE" at bounding box center [52, 173] width 31 height 14
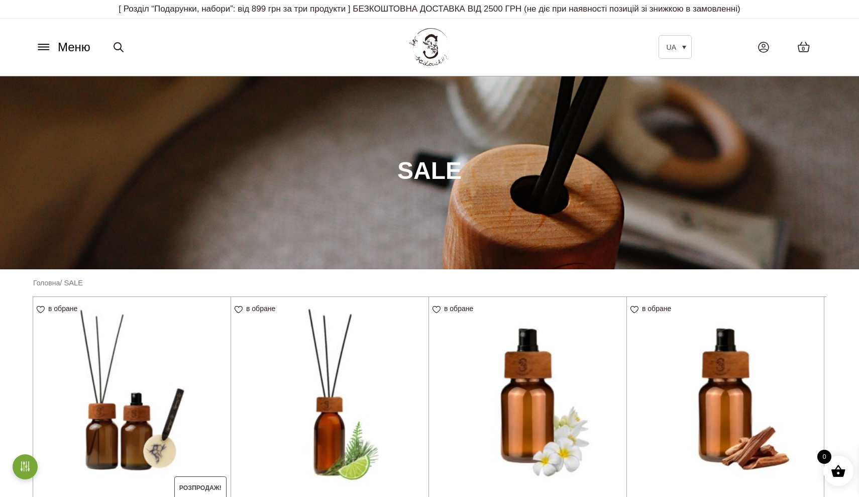
click at [51, 51] on icon at bounding box center [44, 47] width 16 height 11
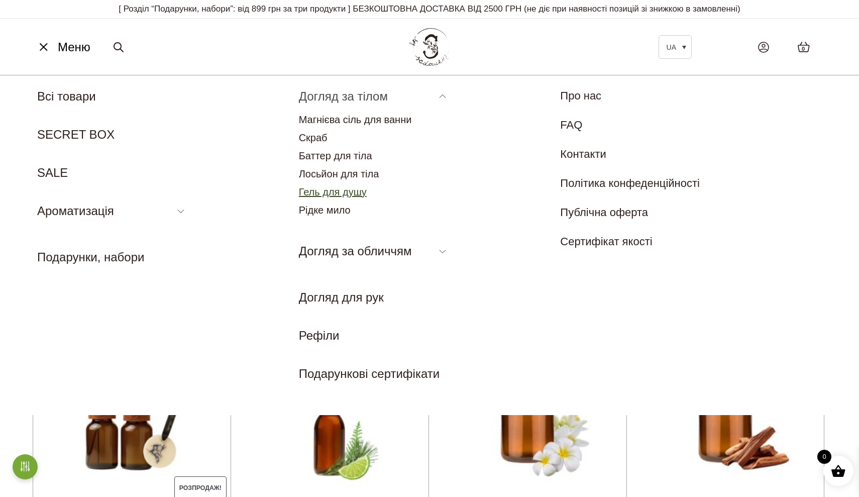
click at [321, 186] on link "Гель для душу" at bounding box center [333, 191] width 68 height 11
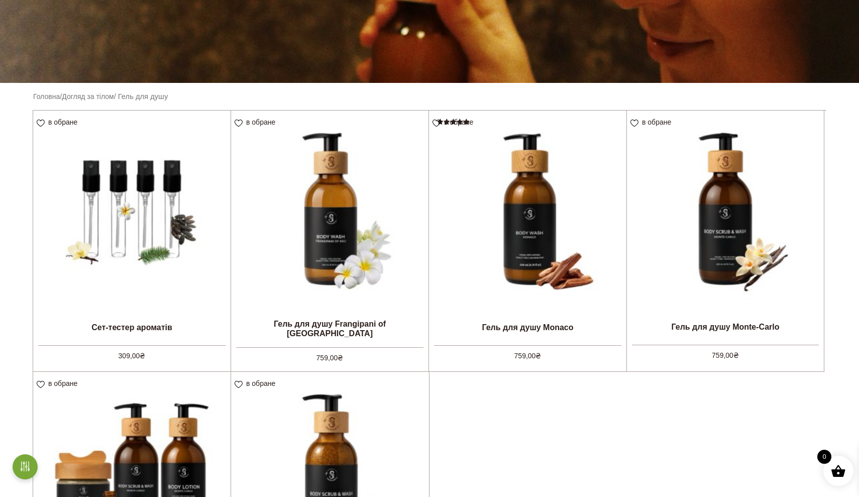
scroll to position [191, 0]
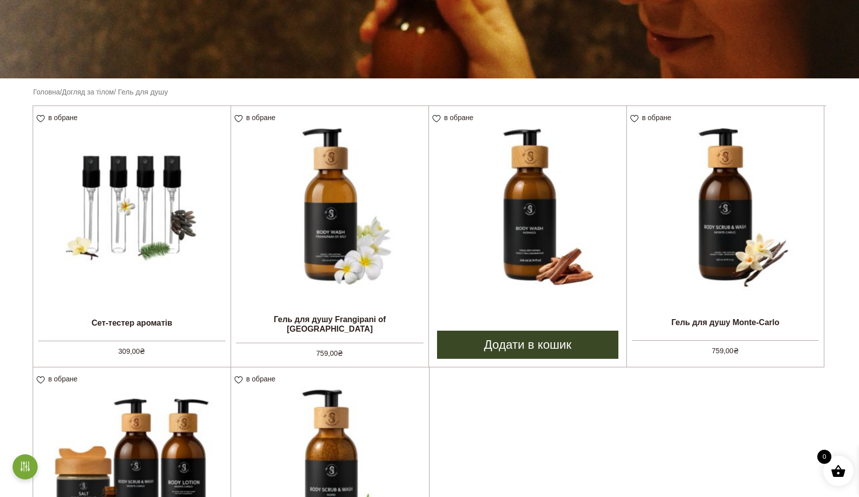
click at [571, 257] on img at bounding box center [527, 204] width 197 height 197
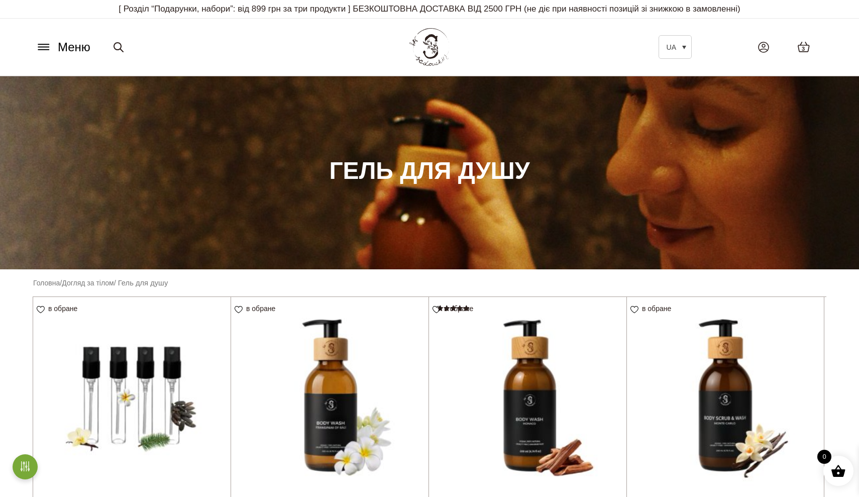
scroll to position [0, 0]
click at [51, 44] on icon at bounding box center [44, 47] width 16 height 11
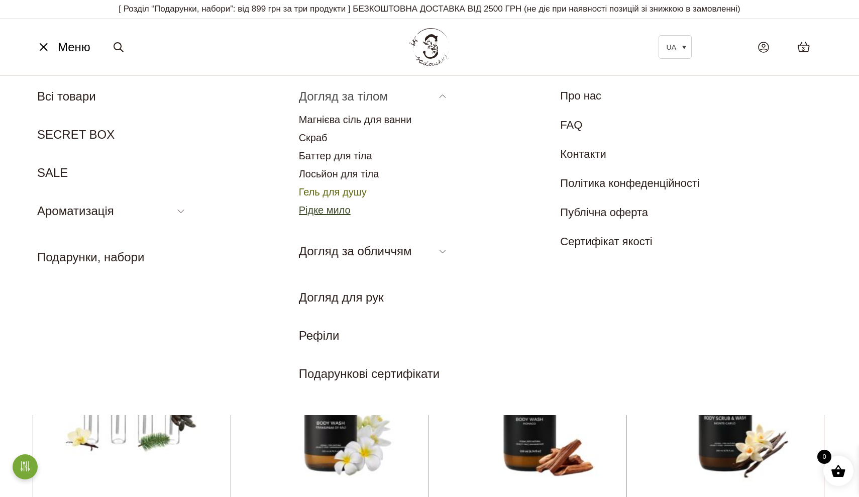
click at [323, 204] on link "Рідке мило" at bounding box center [325, 209] width 52 height 11
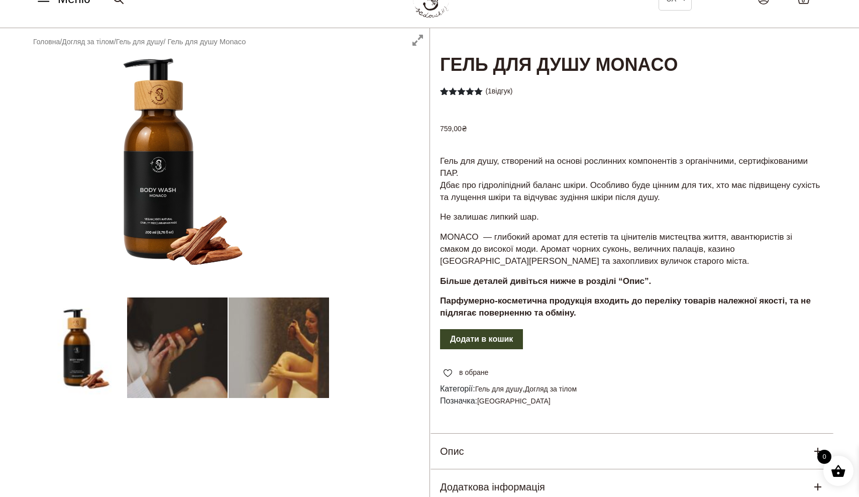
scroll to position [50, 0]
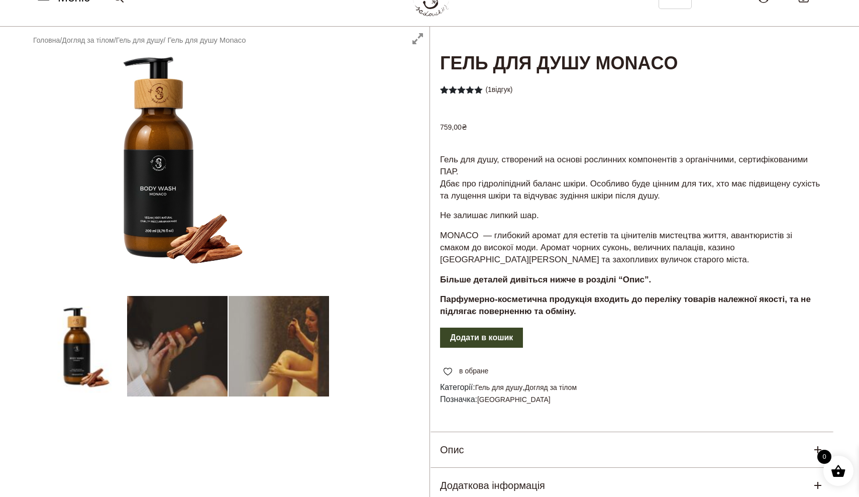
click at [575, 154] on p "Гель для душу, створений на основі рослинних компонентів з органічними, сертифі…" at bounding box center [632, 178] width 384 height 48
click at [586, 167] on p "Гель для душу, створений на основі рослинних компонентів з органічними, сертифі…" at bounding box center [632, 178] width 384 height 48
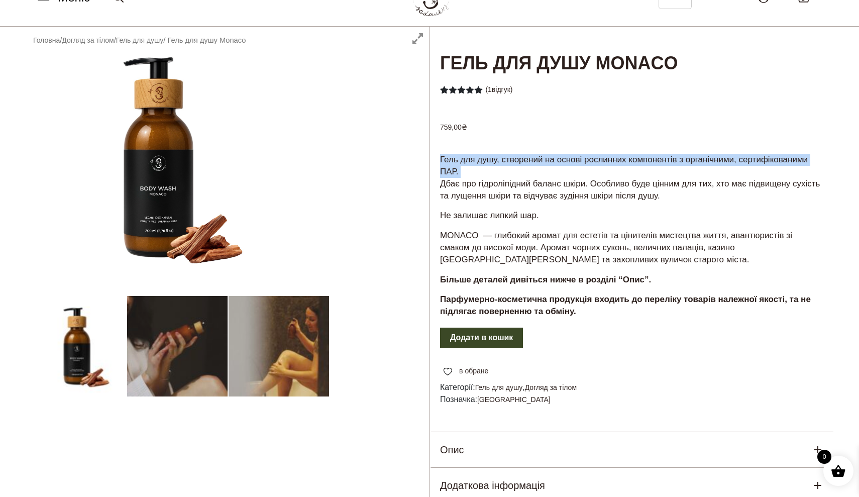
click at [609, 230] on p "MONACO — глибокий аромат для естетів та цінителів мистецтва життя, авантюристів…" at bounding box center [632, 247] width 384 height 36
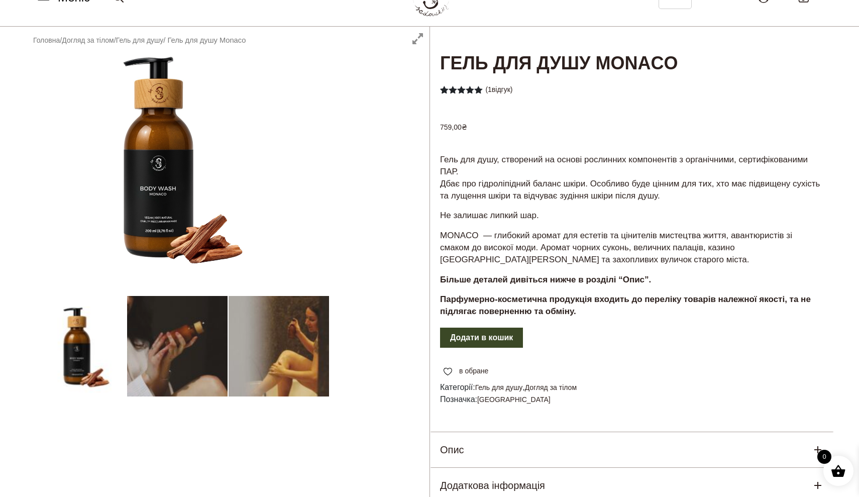
click at [609, 230] on p "MONACO — глибокий аромат для естетів та цінителів мистецтва життя, авантюристів…" at bounding box center [632, 247] width 384 height 36
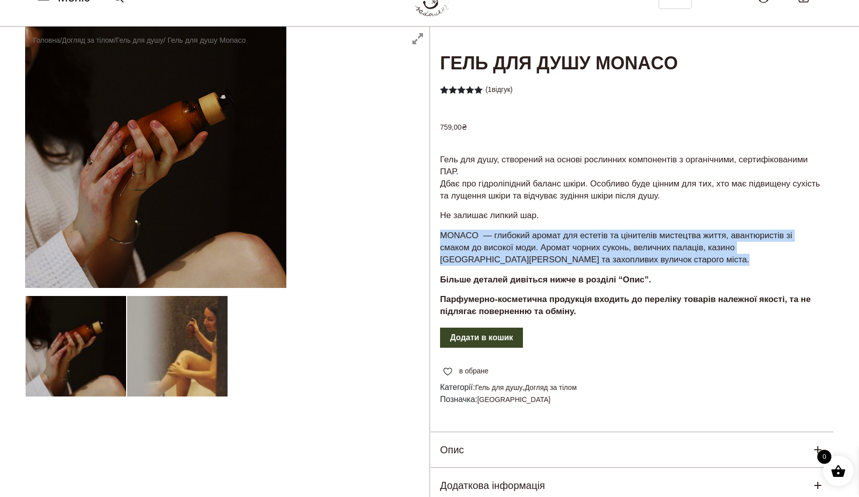
click at [628, 245] on p "MONACO — глибокий аромат для естетів та цінителів мистецтва життя, авантюристів…" at bounding box center [632, 247] width 384 height 36
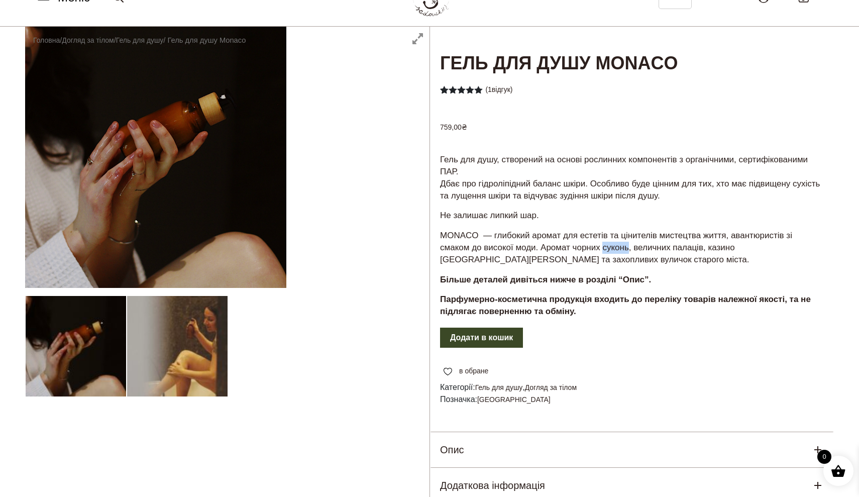
click at [628, 245] on p "MONACO — глибокий аромат для естетів та цінителів мистецтва життя, авантюристів…" at bounding box center [632, 247] width 384 height 36
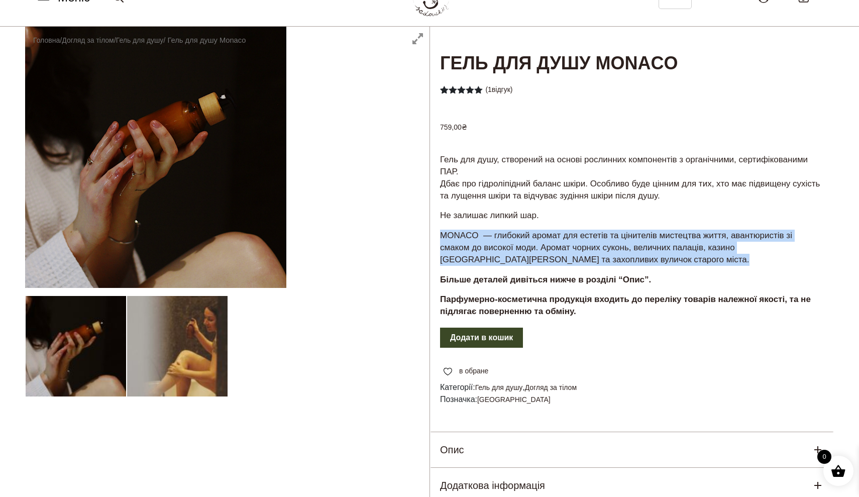
click at [602, 244] on p "MONACO — глибокий аромат для естетів та цінителів мистецтва життя, авантюристів…" at bounding box center [632, 247] width 384 height 36
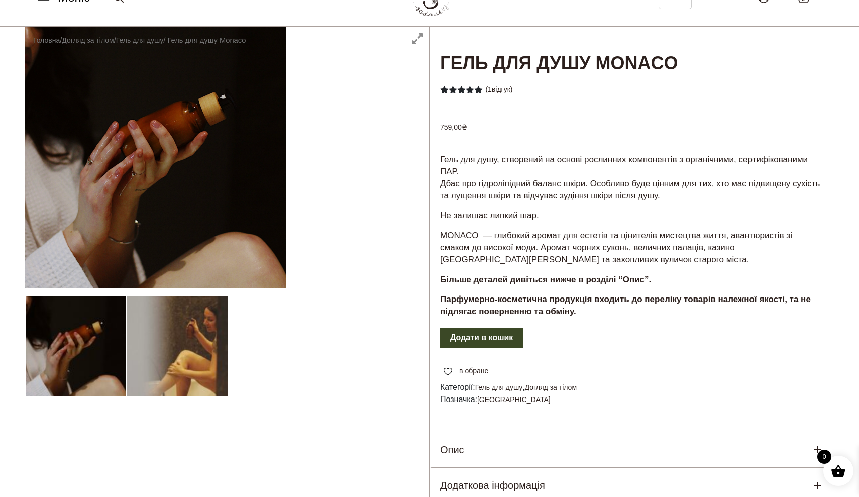
click at [602, 244] on p "MONACO — глибокий аромат для естетів та цінителів мистецтва життя, авантюристів…" at bounding box center [632, 247] width 384 height 36
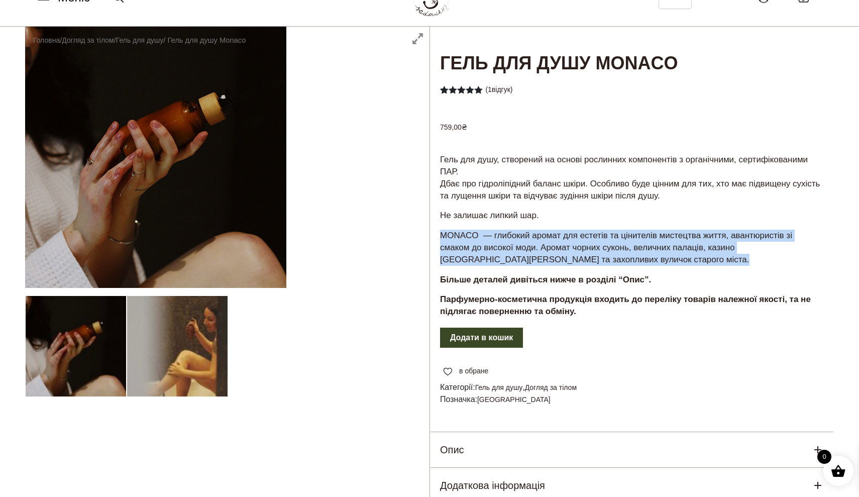
click at [568, 246] on p "MONACO — глибокий аромат для естетів та цінителів мистецтва життя, авантюристів…" at bounding box center [632, 247] width 384 height 36
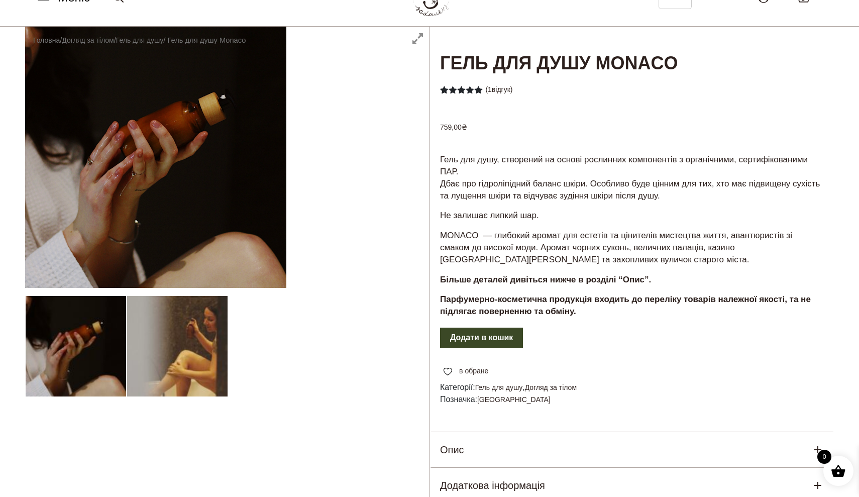
click at [568, 246] on p "MONACO — глибокий аромат для естетів та цінителів мистецтва життя, авантюристів…" at bounding box center [632, 247] width 384 height 36
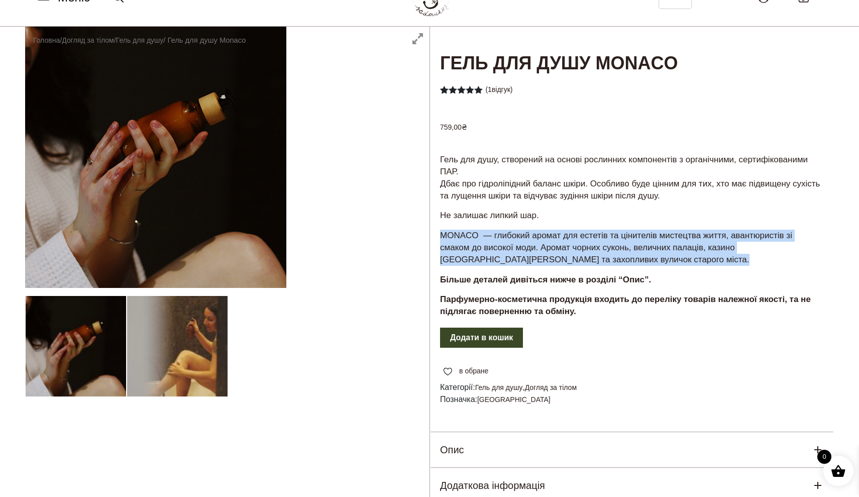
click at [602, 246] on p "MONACO — глибокий аромат для естетів та цінителів мистецтва життя, авантюристів…" at bounding box center [632, 247] width 384 height 36
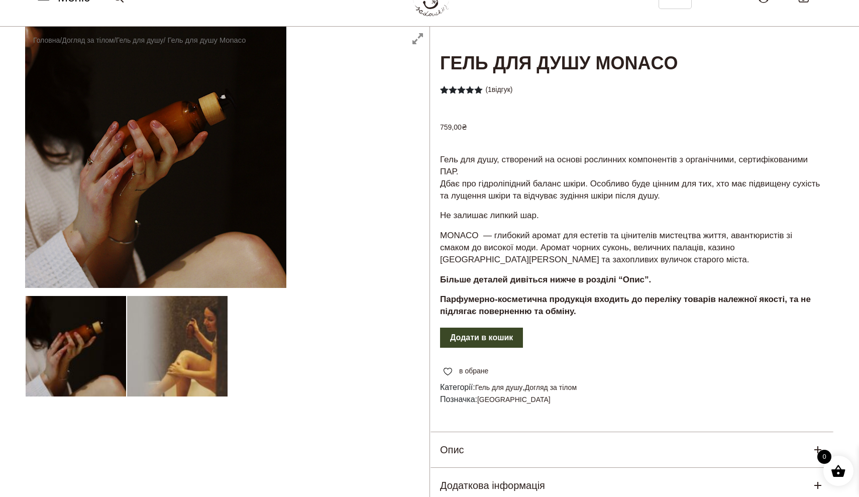
click at [602, 246] on p "MONACO — глибокий аромат для естетів та цінителів мистецтва життя, авантюристів…" at bounding box center [632, 247] width 384 height 36
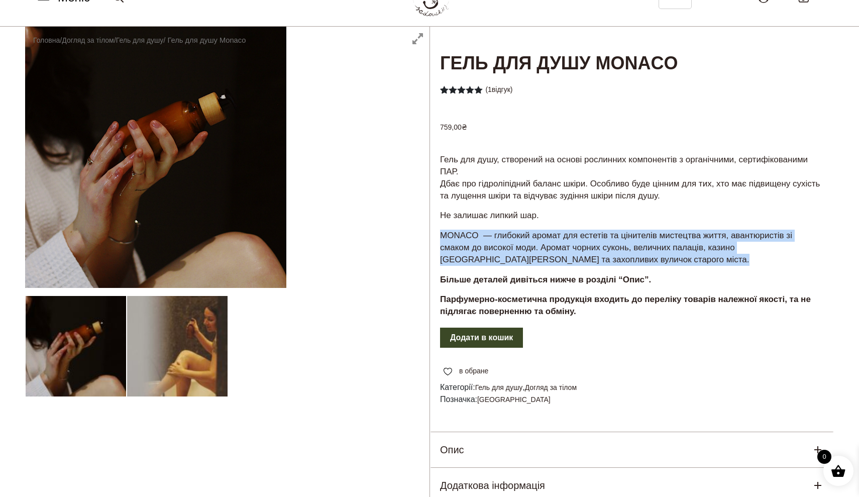
click at [622, 255] on p "MONACO — глибокий аромат для естетів та цінителів мистецтва життя, авантюристів…" at bounding box center [632, 247] width 384 height 36
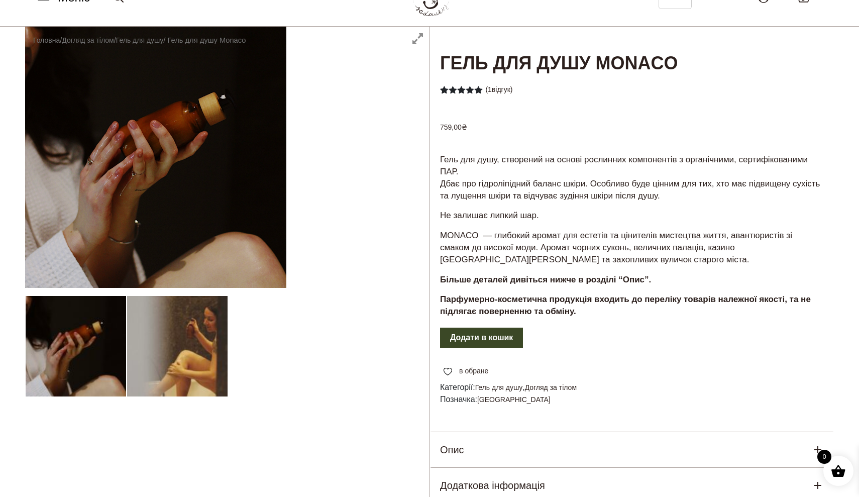
click at [622, 255] on p "MONACO — глибокий аромат для естетів та цінителів мистецтва життя, авантюристів…" at bounding box center [632, 247] width 384 height 36
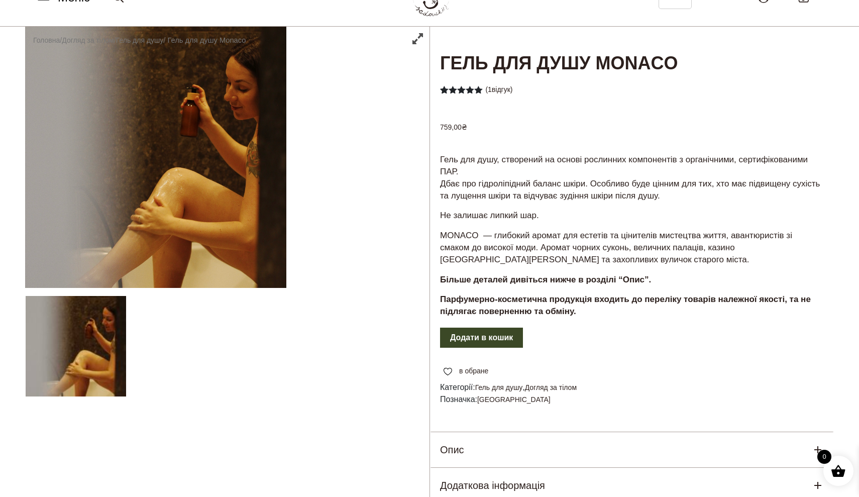
click at [622, 255] on p "MONACO — глибокий аромат для естетів та цінителів мистецтва життя, авантюристів…" at bounding box center [632, 247] width 384 height 36
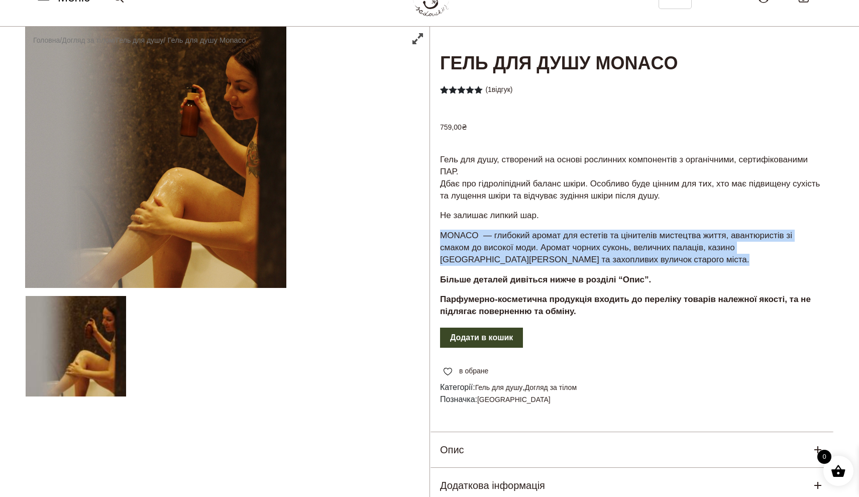
click at [627, 275] on strong "Більше деталей дивіться нижче в розділі “Опис”." at bounding box center [545, 280] width 211 height 10
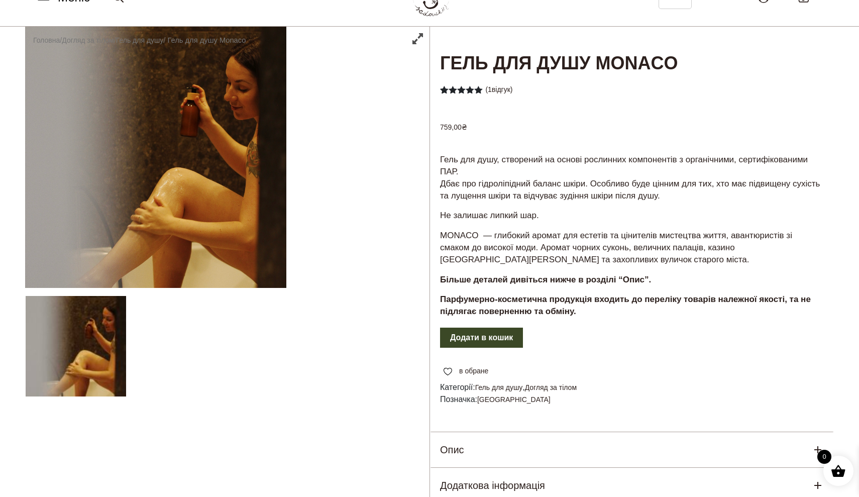
click at [627, 275] on strong "Більше деталей дивіться нижче в розділі “Опис”." at bounding box center [545, 280] width 211 height 10
click at [639, 298] on strong "Парфумерно-косметична продукція входить до переліку товарів належної якості, та…" at bounding box center [625, 305] width 371 height 22
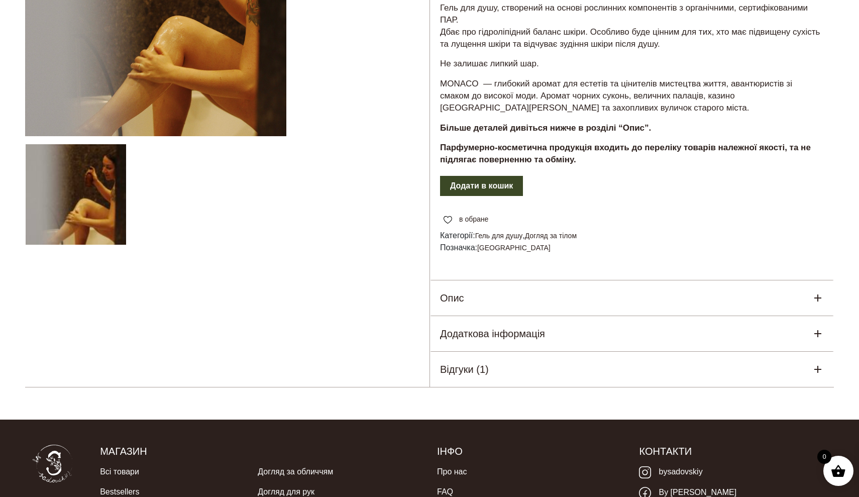
click at [607, 291] on div "Опис" at bounding box center [632, 297] width 404 height 35
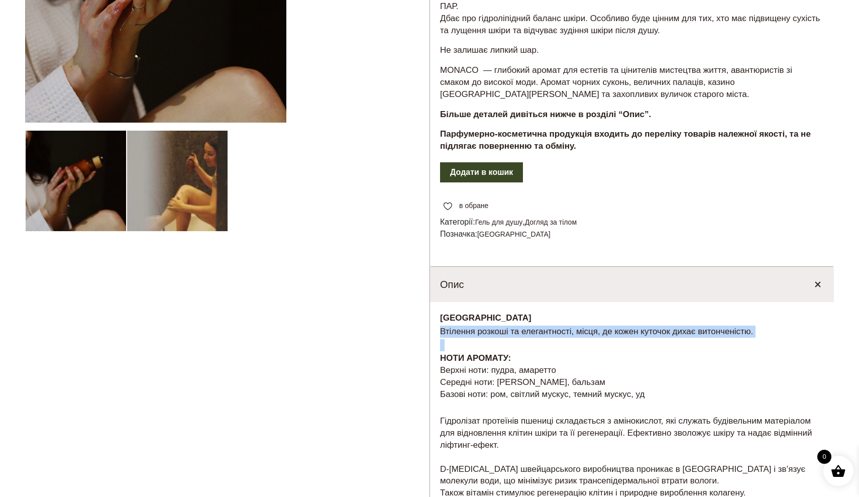
drag, startPoint x: 545, startPoint y: 319, endPoint x: 673, endPoint y: 348, distance: 131.3
click at [676, 347] on div "MONACO Втілення розкоші та елегантності, місця, де кожен куточок дихає витончен…" at bounding box center [632, 460] width 404 height 317
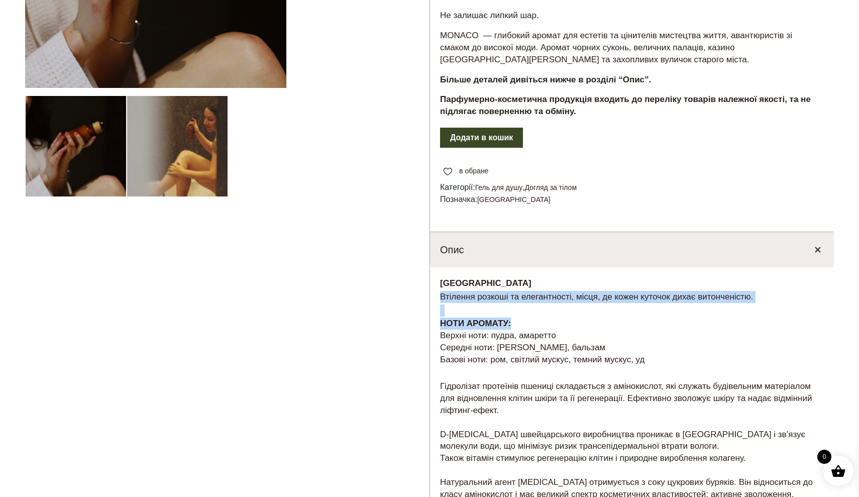
scroll to position [254, 0]
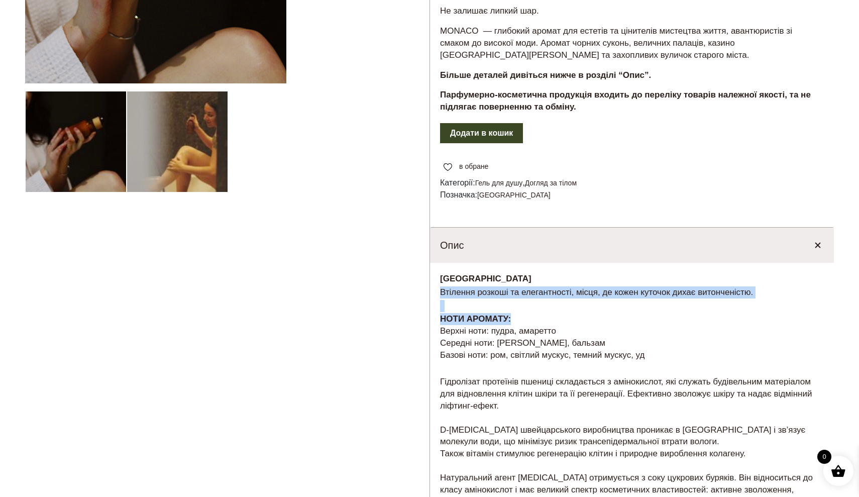
click at [673, 348] on p "НОТИ АРОМАТУ: Верхні ноти: пудра, амаретто Середні ноти: боби тонка, бальзам Ба…" at bounding box center [632, 337] width 384 height 48
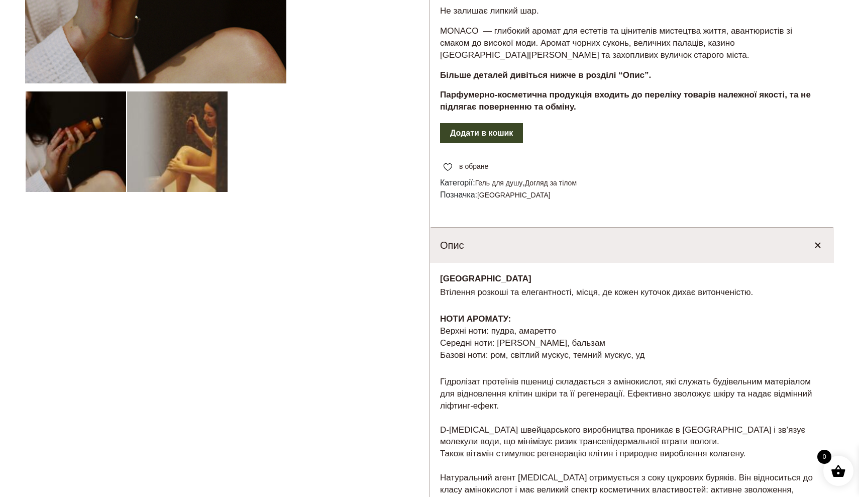
click at [673, 348] on p "НОТИ АРОМАТУ: Верхні ноти: пудра, амаретто Середні ноти: боби тонка, бальзам Ба…" at bounding box center [632, 337] width 384 height 48
click at [610, 329] on p "НОТИ АРОМАТУ: Верхні ноти: пудра, амаретто Середні ноти: боби тонка, бальзам Ба…" at bounding box center [632, 337] width 384 height 48
click at [612, 330] on p "НОТИ АРОМАТУ: Верхні ноти: пудра, амаретто Середні ноти: боби тонка, бальзам Ба…" at bounding box center [632, 337] width 384 height 48
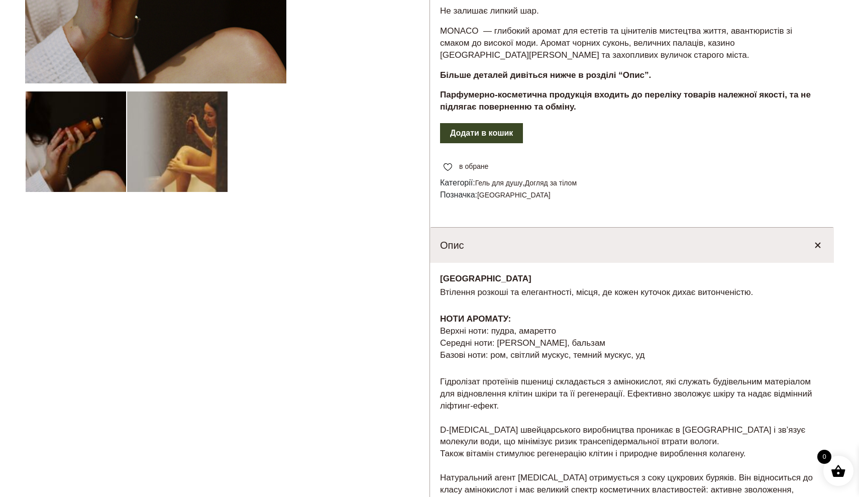
click at [620, 339] on p "НОТИ АРОМАТУ: Верхні ноти: пудра, амаретто Середні ноти: боби тонка, бальзам Ба…" at bounding box center [632, 337] width 384 height 48
click at [548, 331] on p "НОТИ АРОМАТУ: Верхні ноти: пудра, амаретто Середні ноти: боби тонка, бальзам Ба…" at bounding box center [632, 337] width 384 height 48
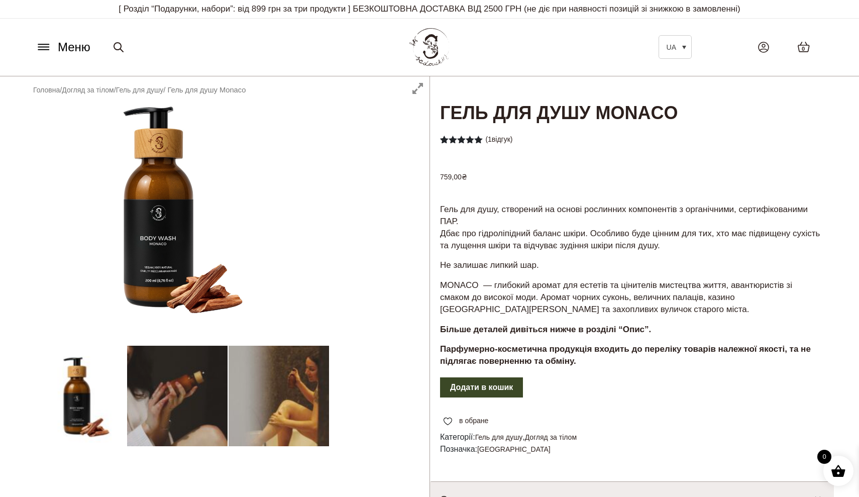
scroll to position [0, 0]
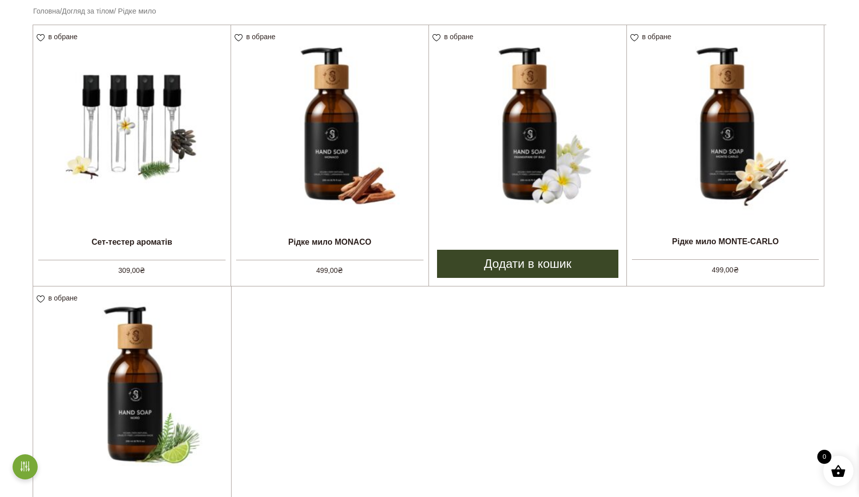
click at [591, 82] on img at bounding box center [527, 123] width 197 height 197
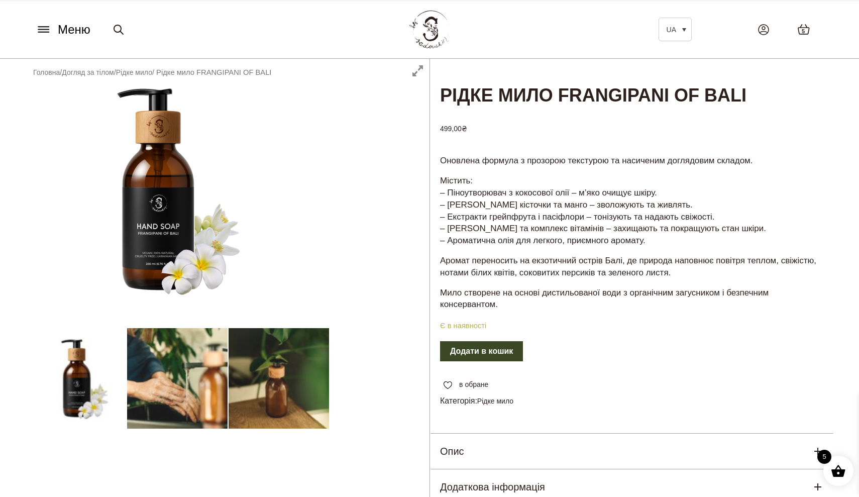
scroll to position [20, 0]
